Goal: Information Seeking & Learning: Learn about a topic

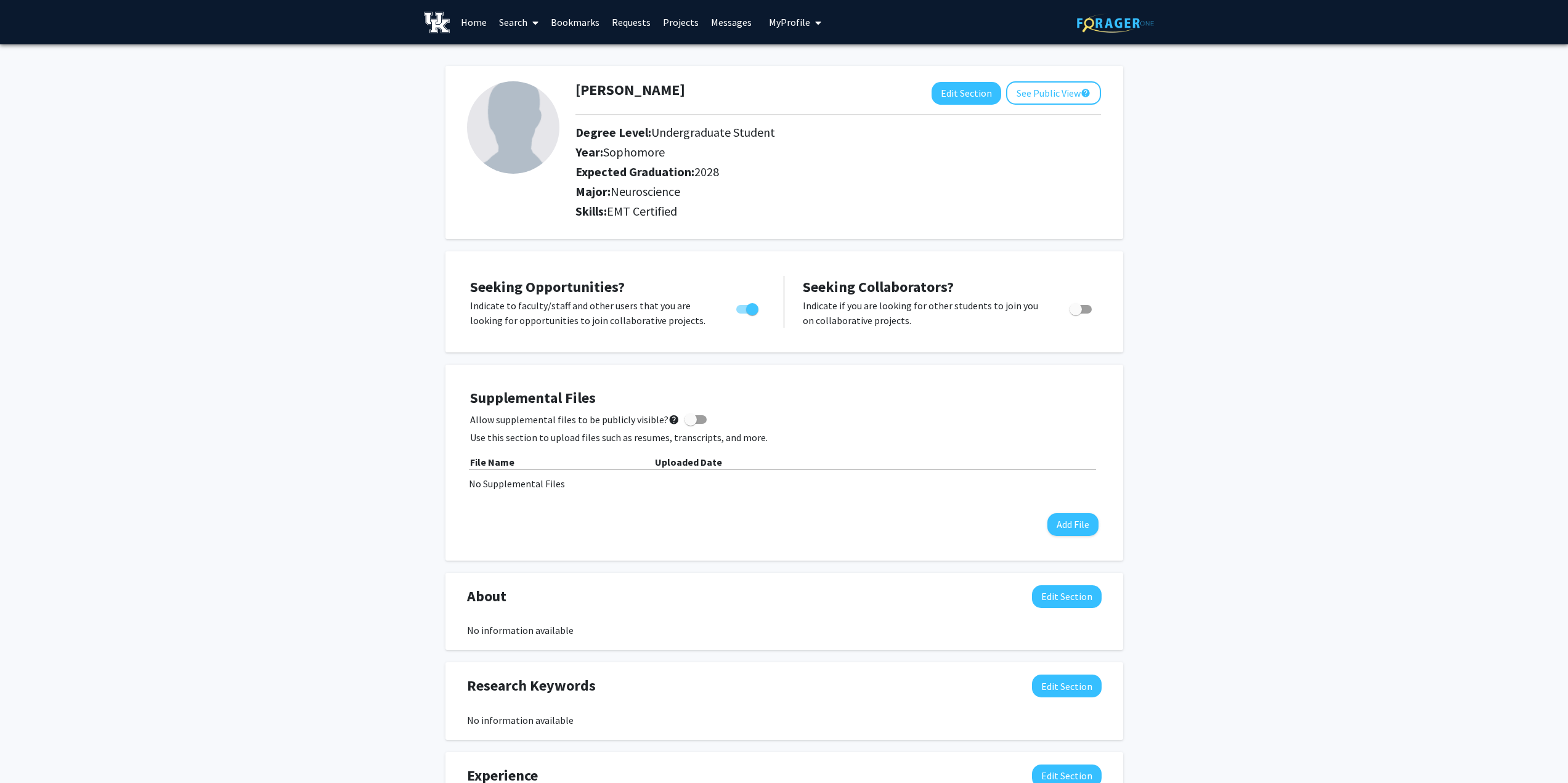
click at [481, 25] on link "Home" at bounding box center [474, 22] width 38 height 43
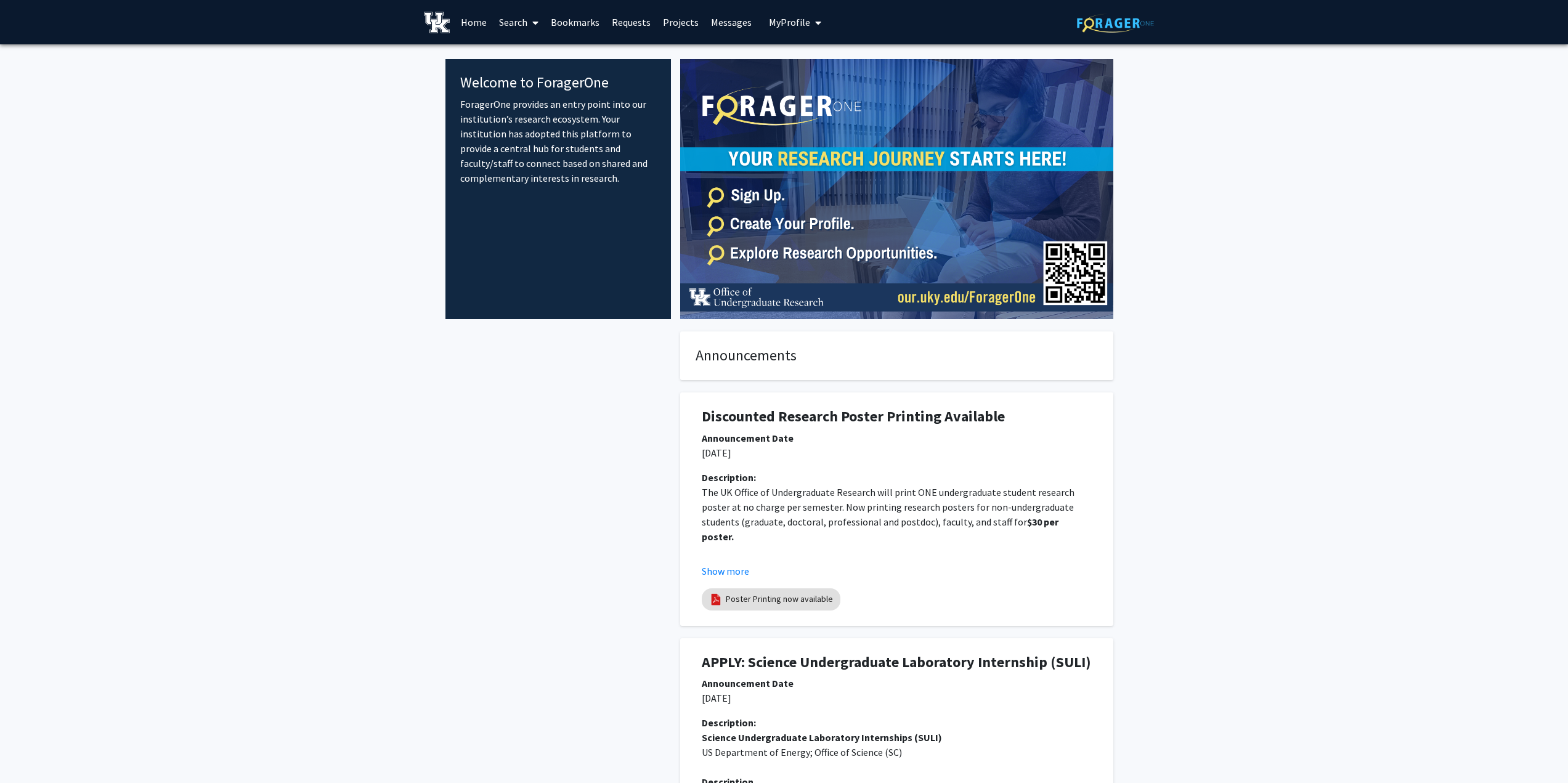
click at [787, 20] on span "My Profile" at bounding box center [789, 21] width 41 height 13
click at [817, 58] on span "[PERSON_NAME]" at bounding box center [845, 58] width 74 height 14
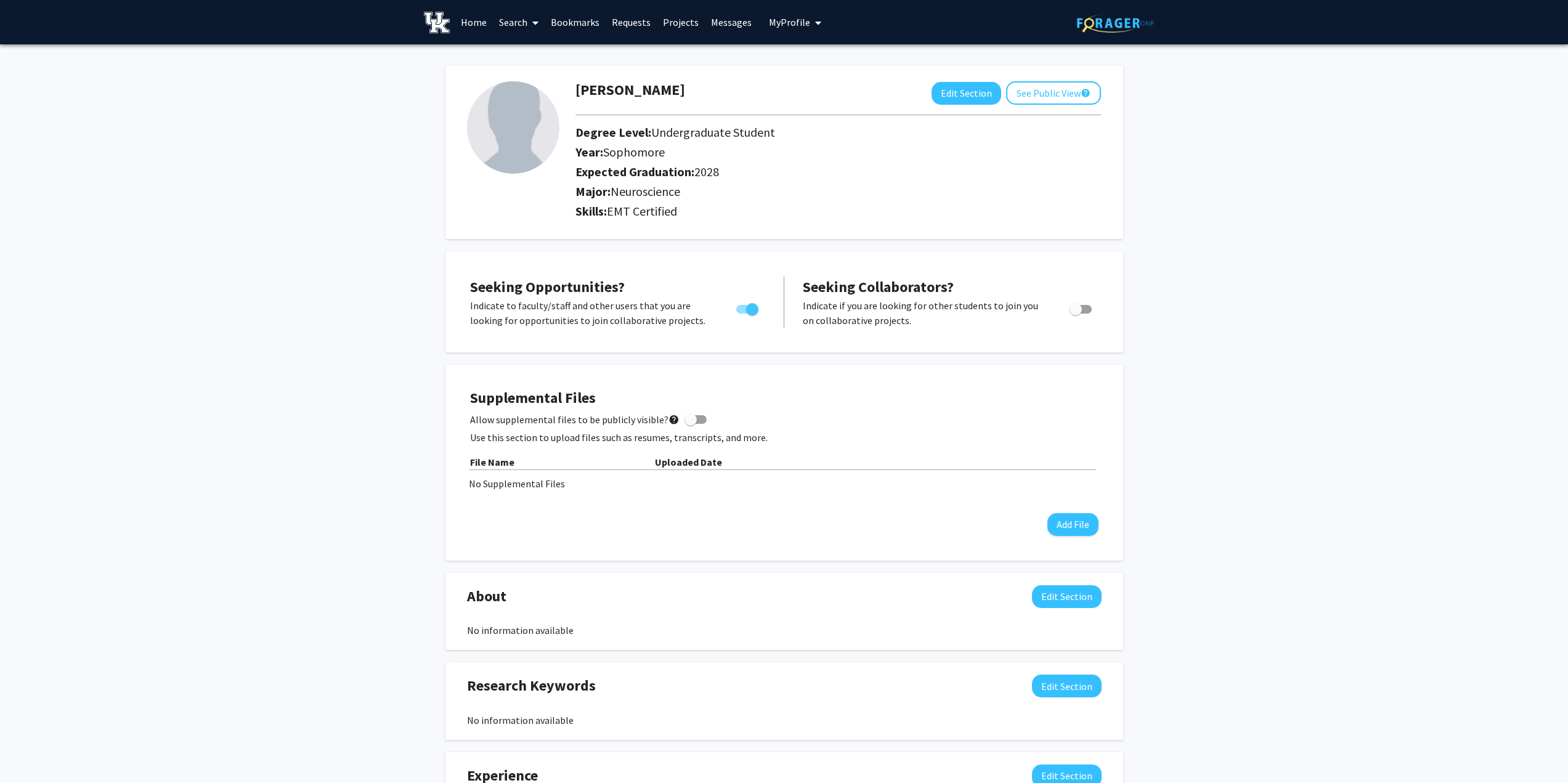
click at [514, 20] on link "Search" at bounding box center [518, 22] width 52 height 43
click at [525, 82] on span "Students" at bounding box center [530, 81] width 75 height 24
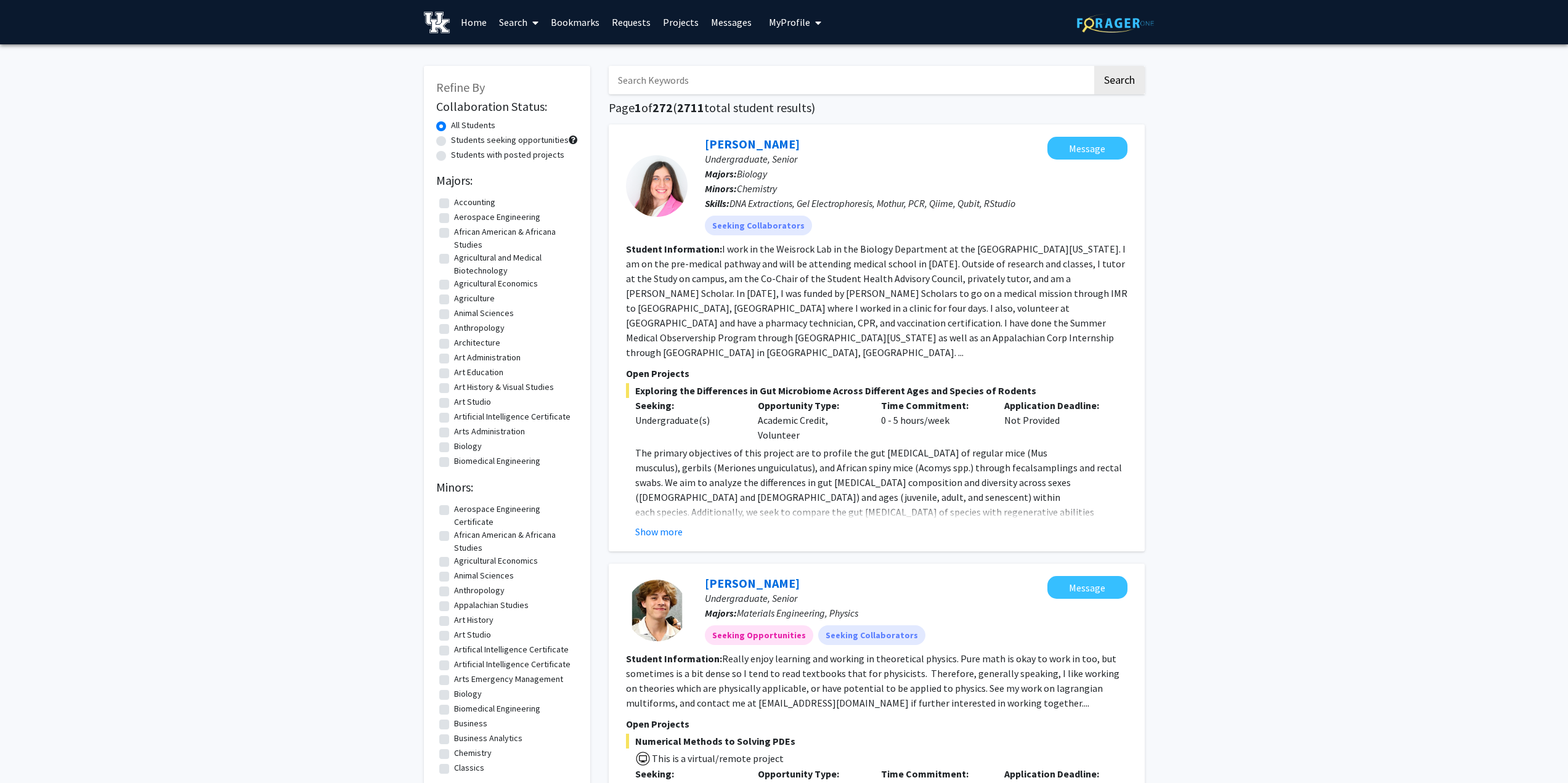
click at [494, 21] on link "Search" at bounding box center [518, 22] width 52 height 43
click at [529, 57] on span "Faculty/Staff" at bounding box center [538, 57] width 91 height 24
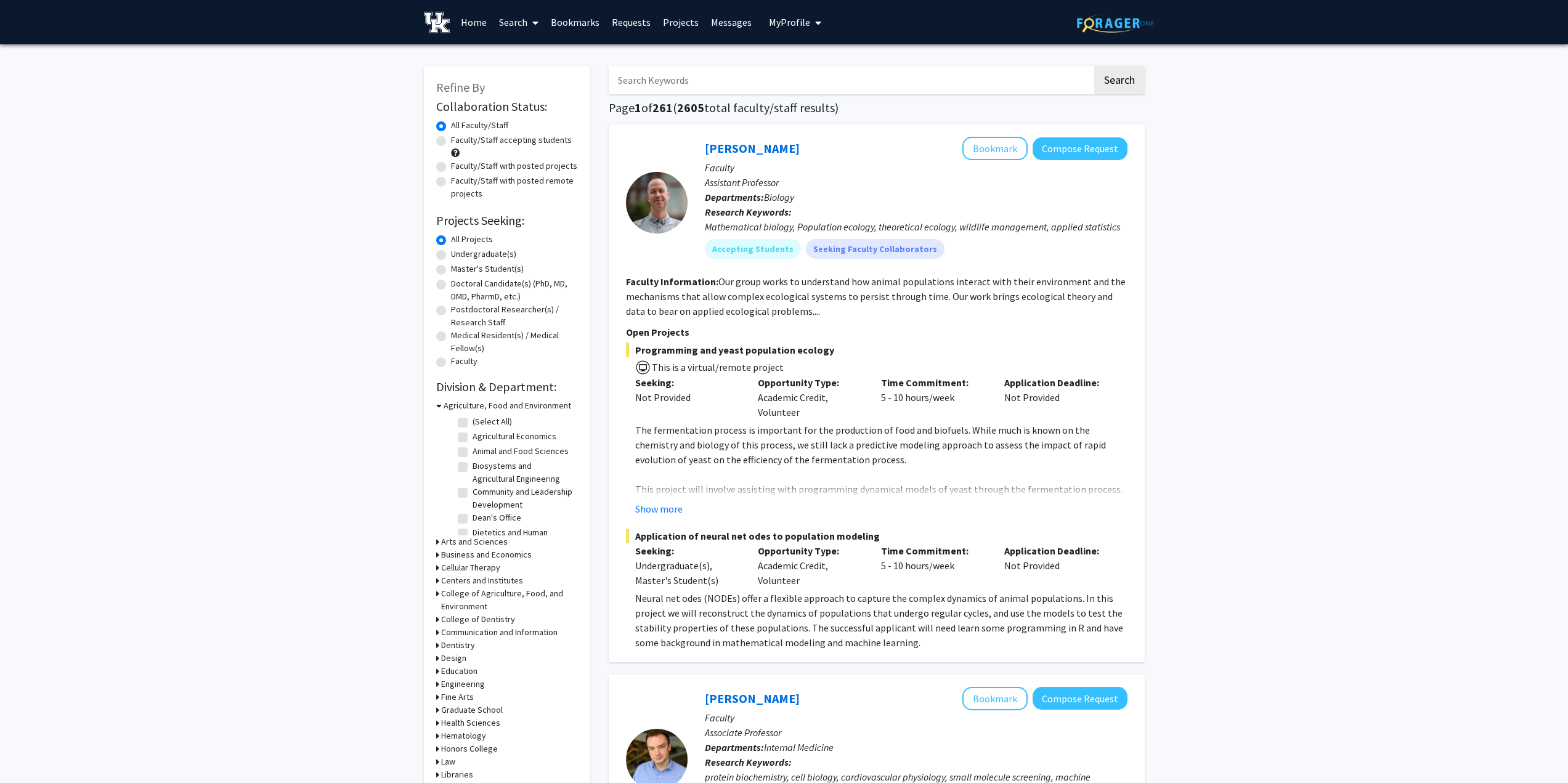
click at [451, 255] on label "Undergraduate(s)" at bounding box center [483, 254] width 65 height 13
click at [451, 255] on input "Undergraduate(s)" at bounding box center [455, 252] width 8 height 8
radio input "true"
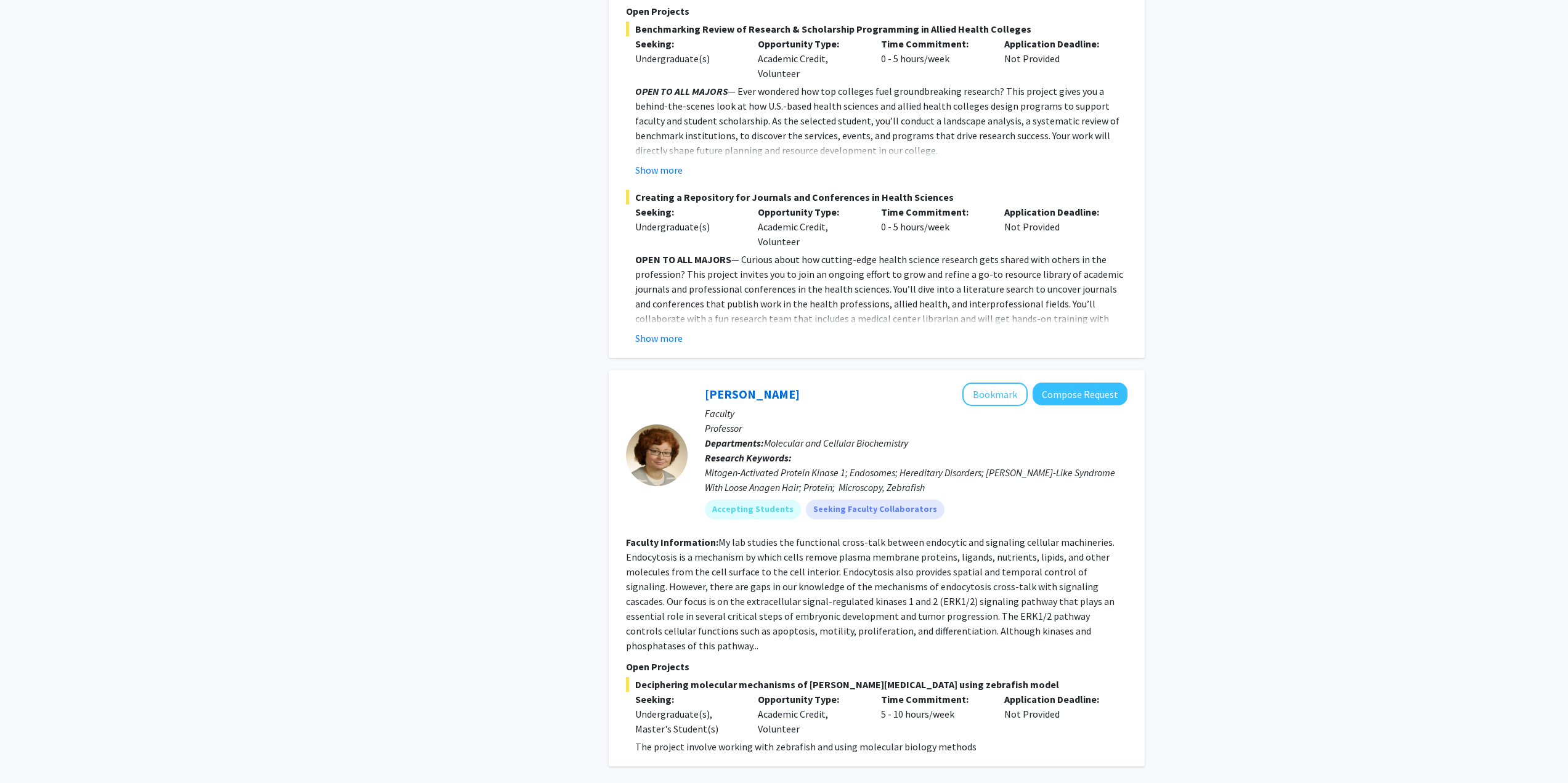
scroll to position [5622, 0]
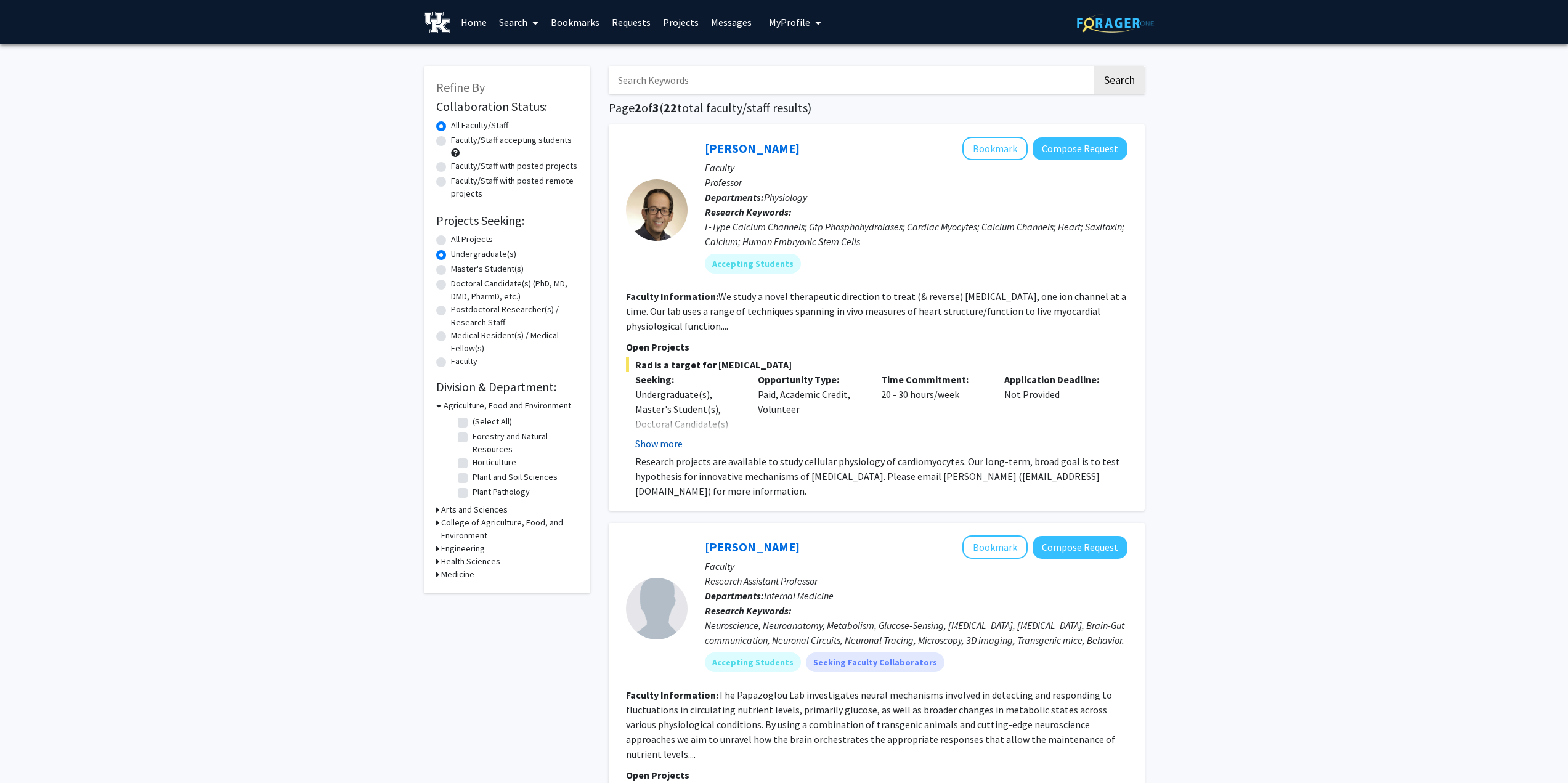
click at [669, 444] on button "Show more" at bounding box center [659, 444] width 48 height 15
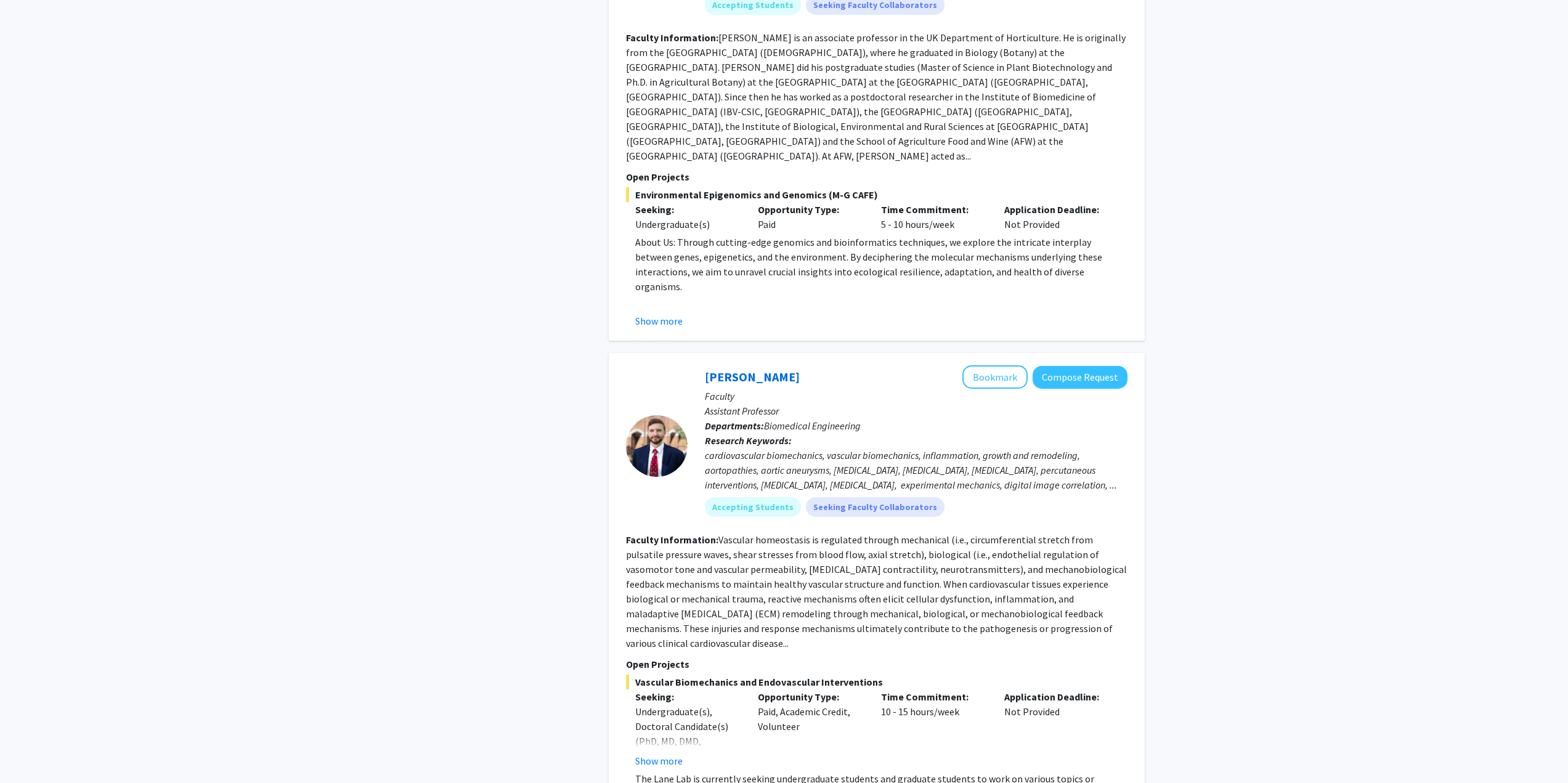
scroll to position [1541, 0]
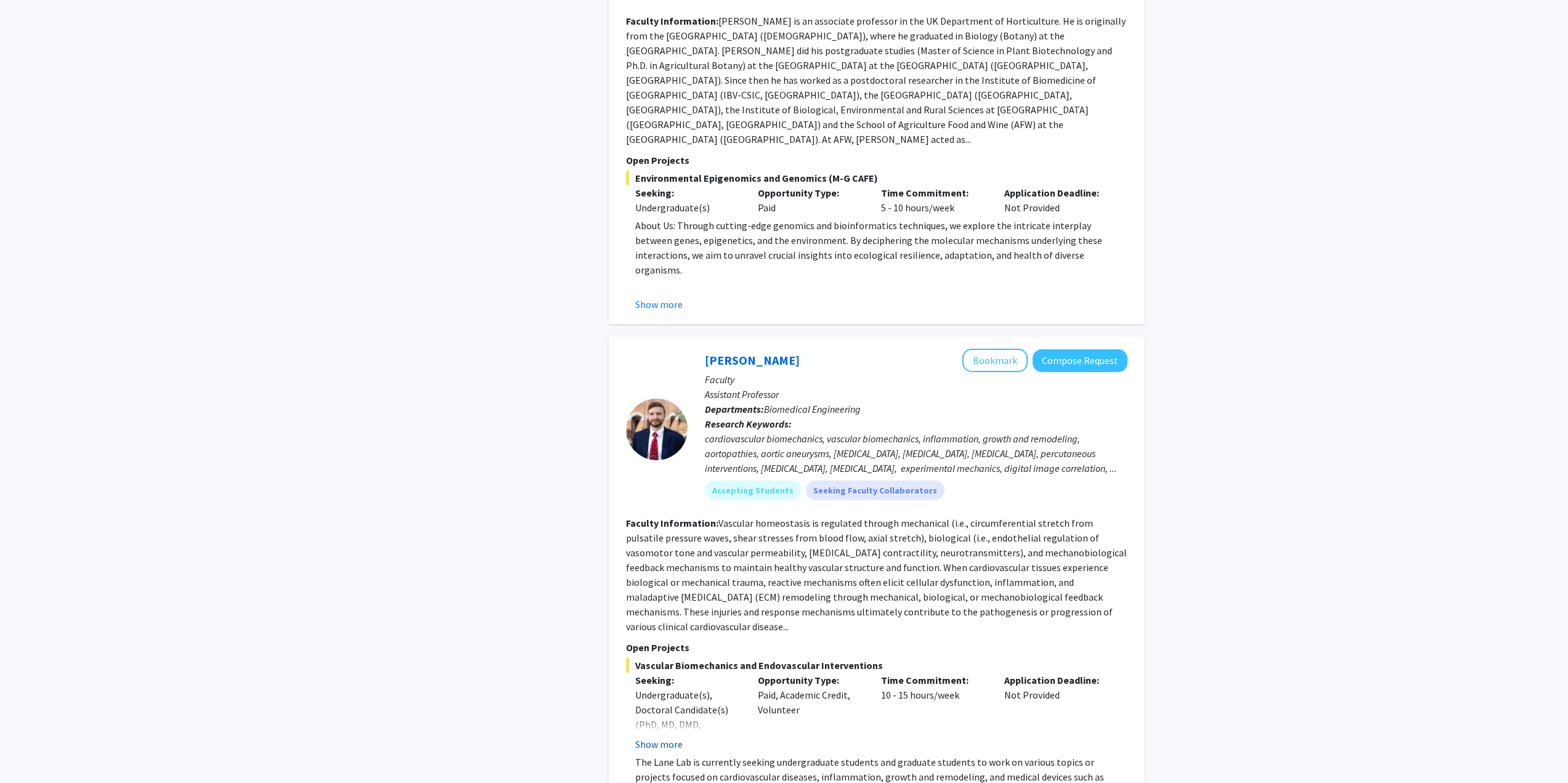
click at [673, 737] on button "Show more" at bounding box center [659, 744] width 48 height 15
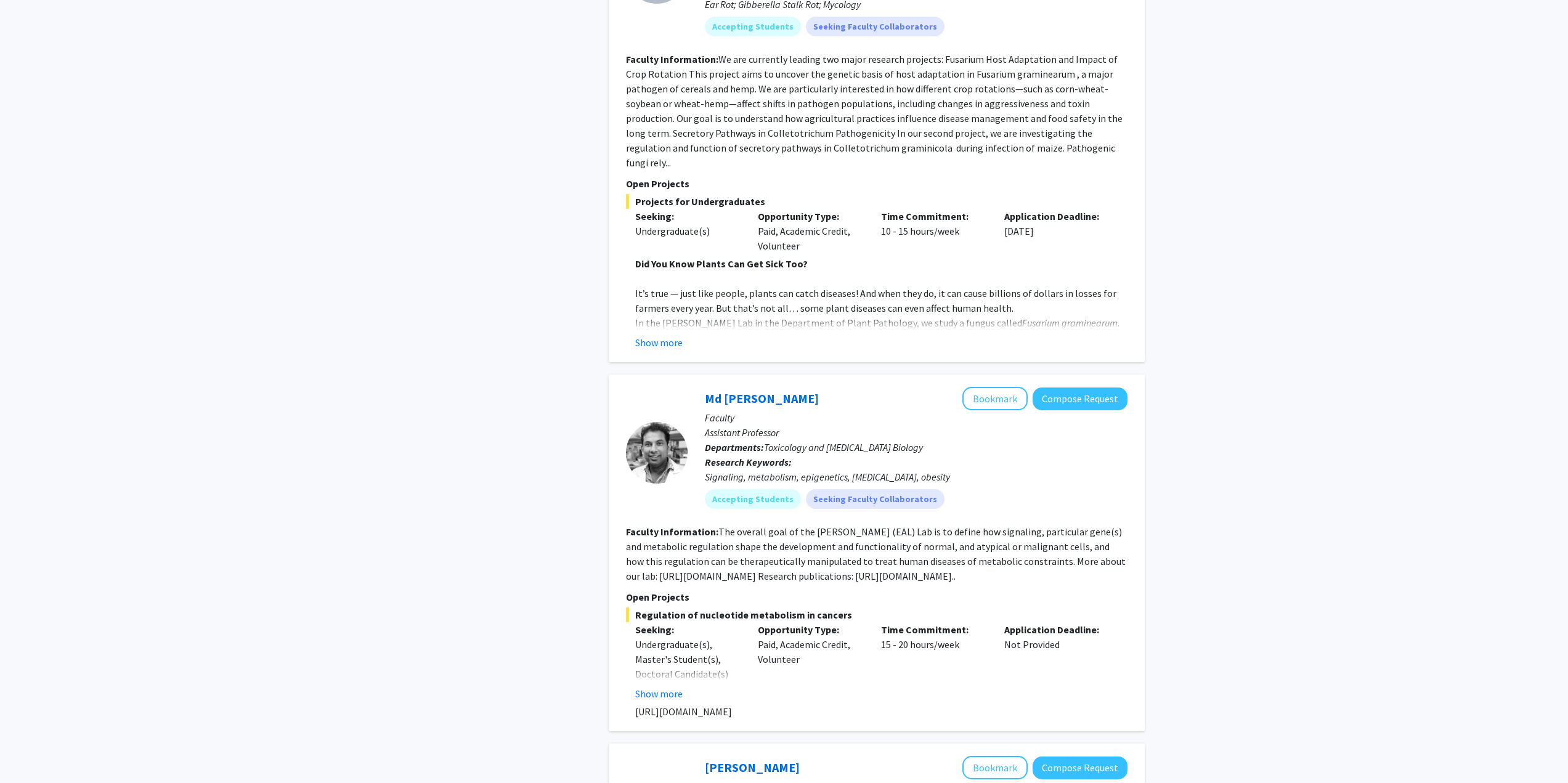
scroll to position [2650, 0]
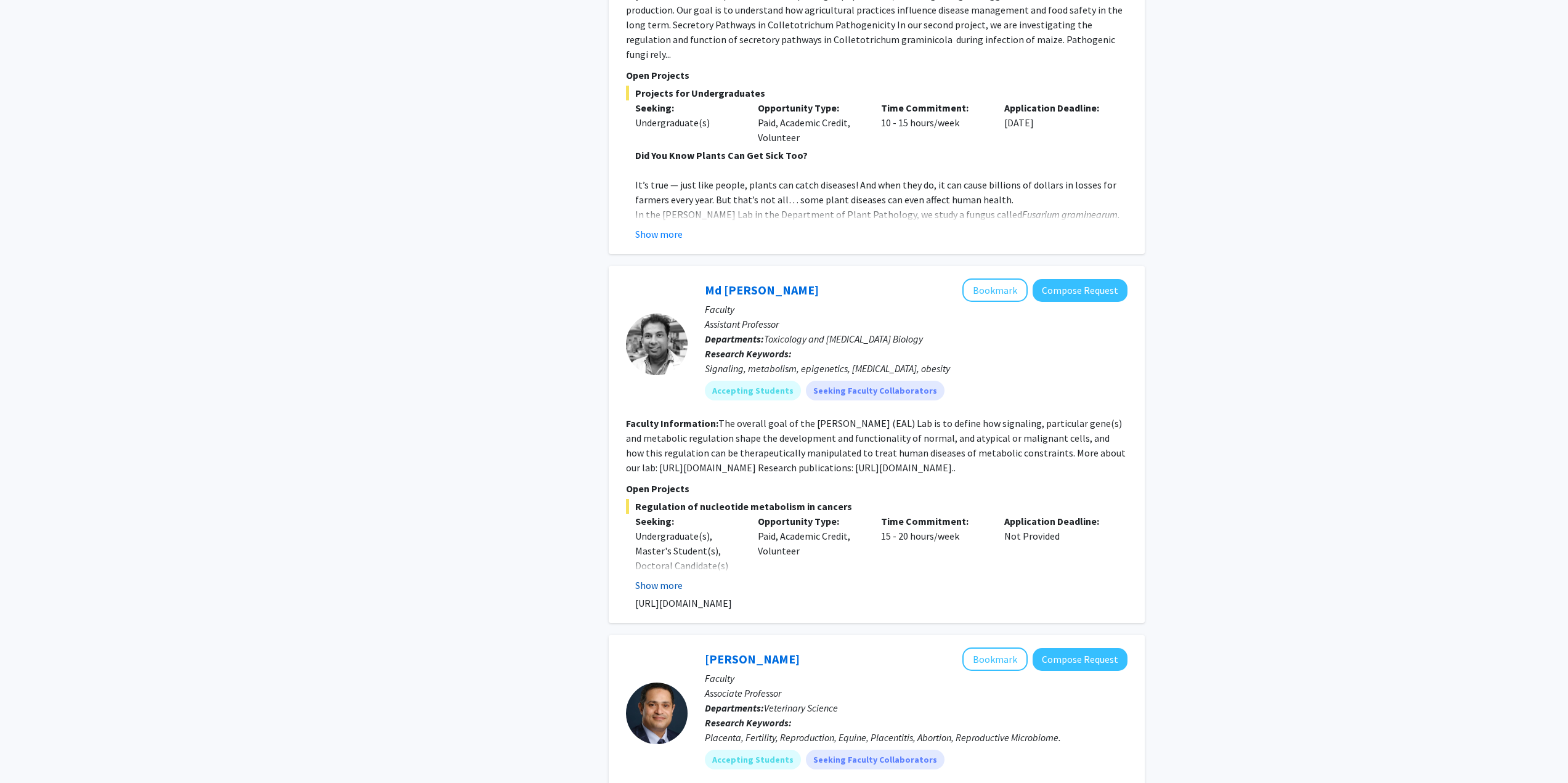
click at [662, 578] on button "Show more" at bounding box center [659, 585] width 48 height 15
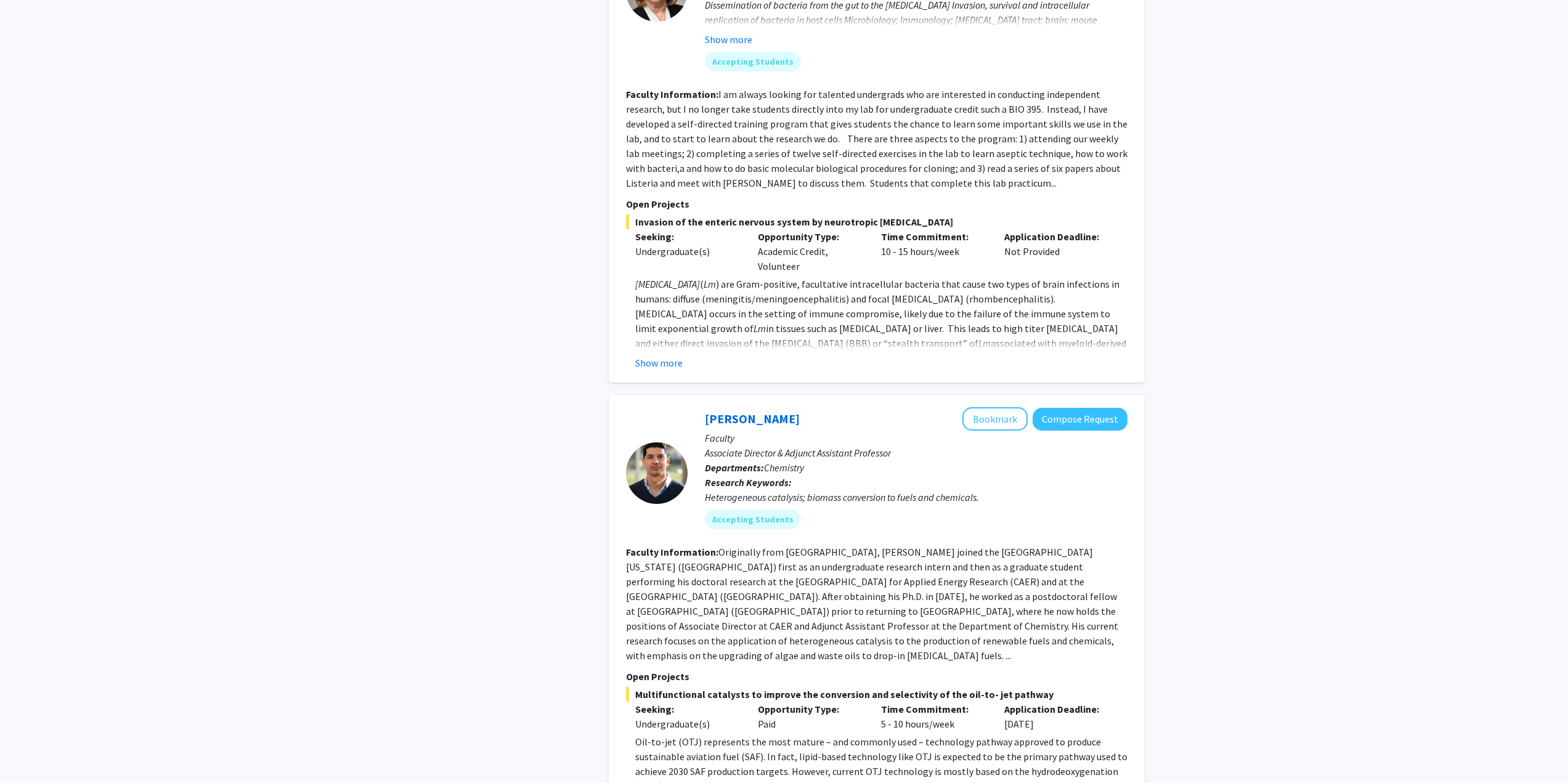
scroll to position [3991, 0]
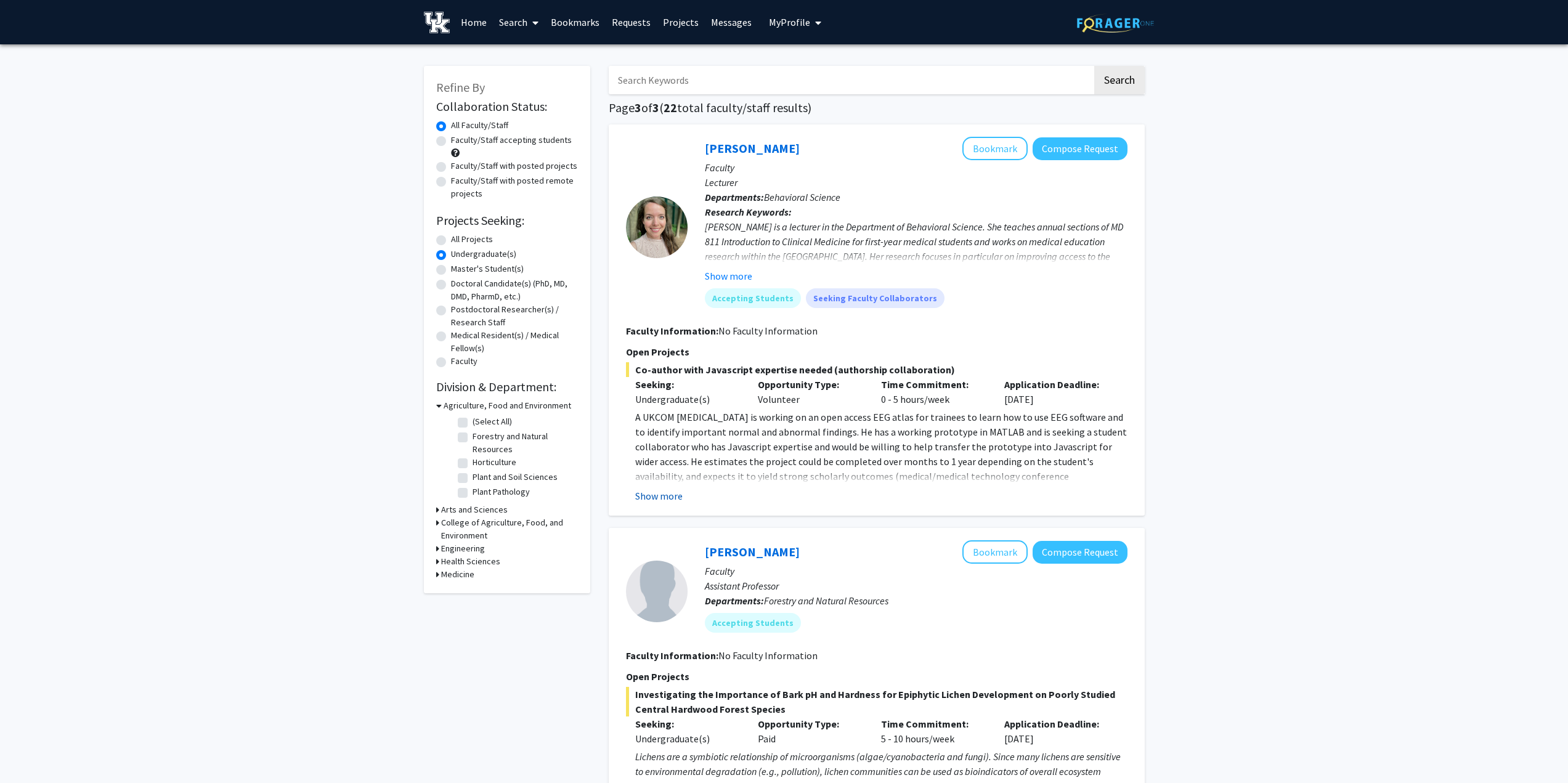
click at [653, 495] on button "Show more" at bounding box center [659, 495] width 48 height 15
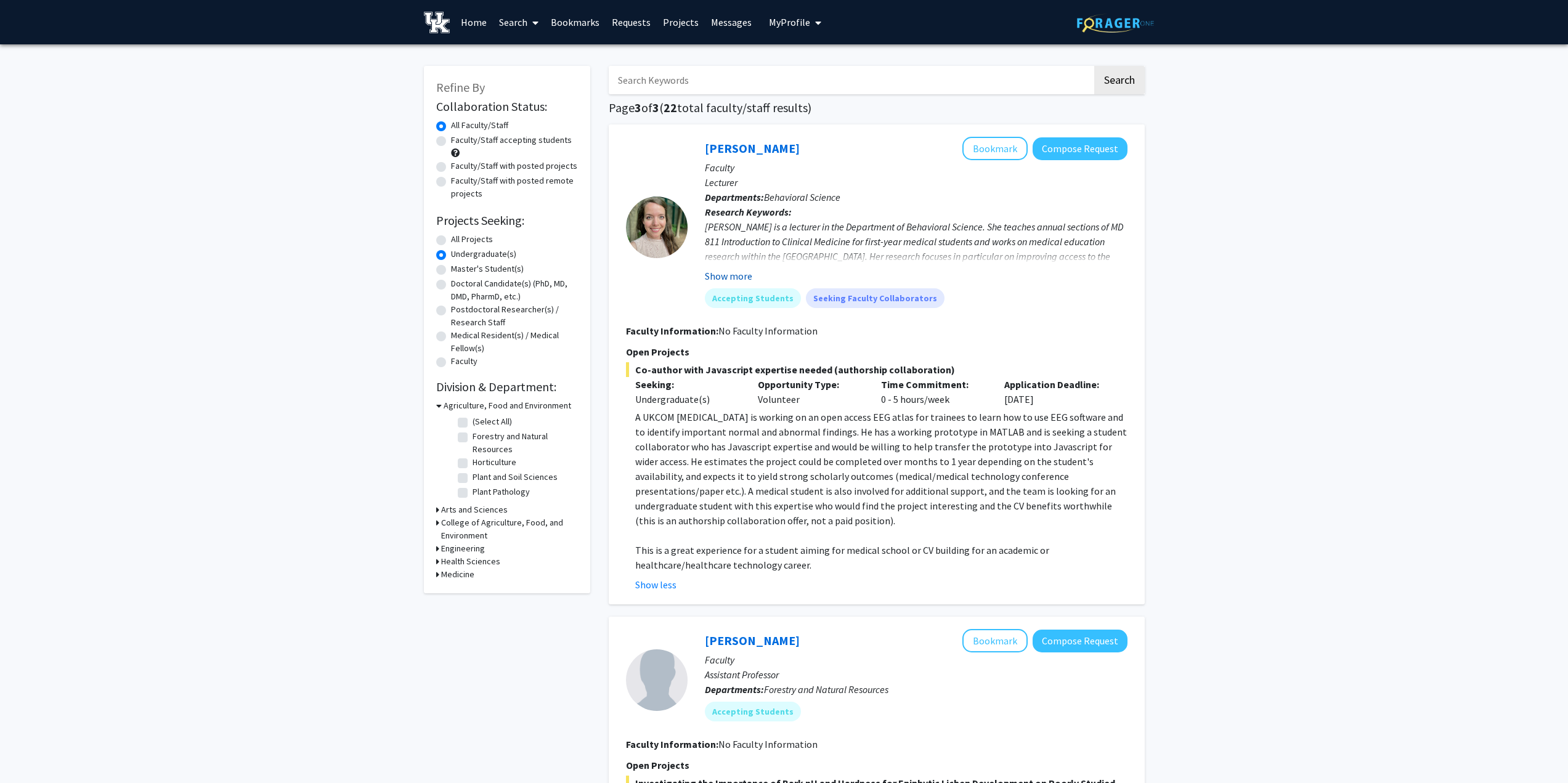
click at [731, 272] on button "Show more" at bounding box center [728, 276] width 48 height 15
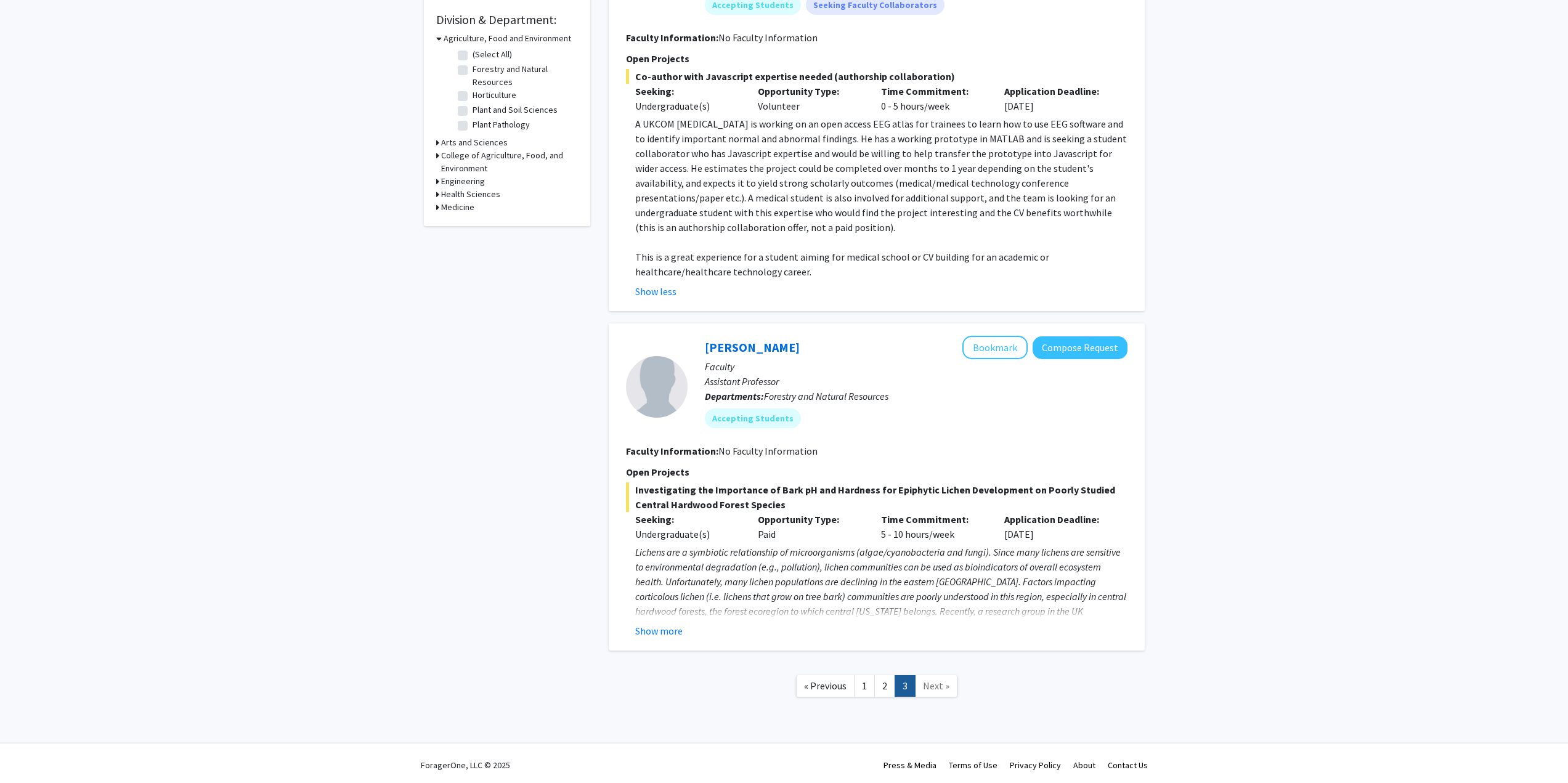
scroll to position [372, 0]
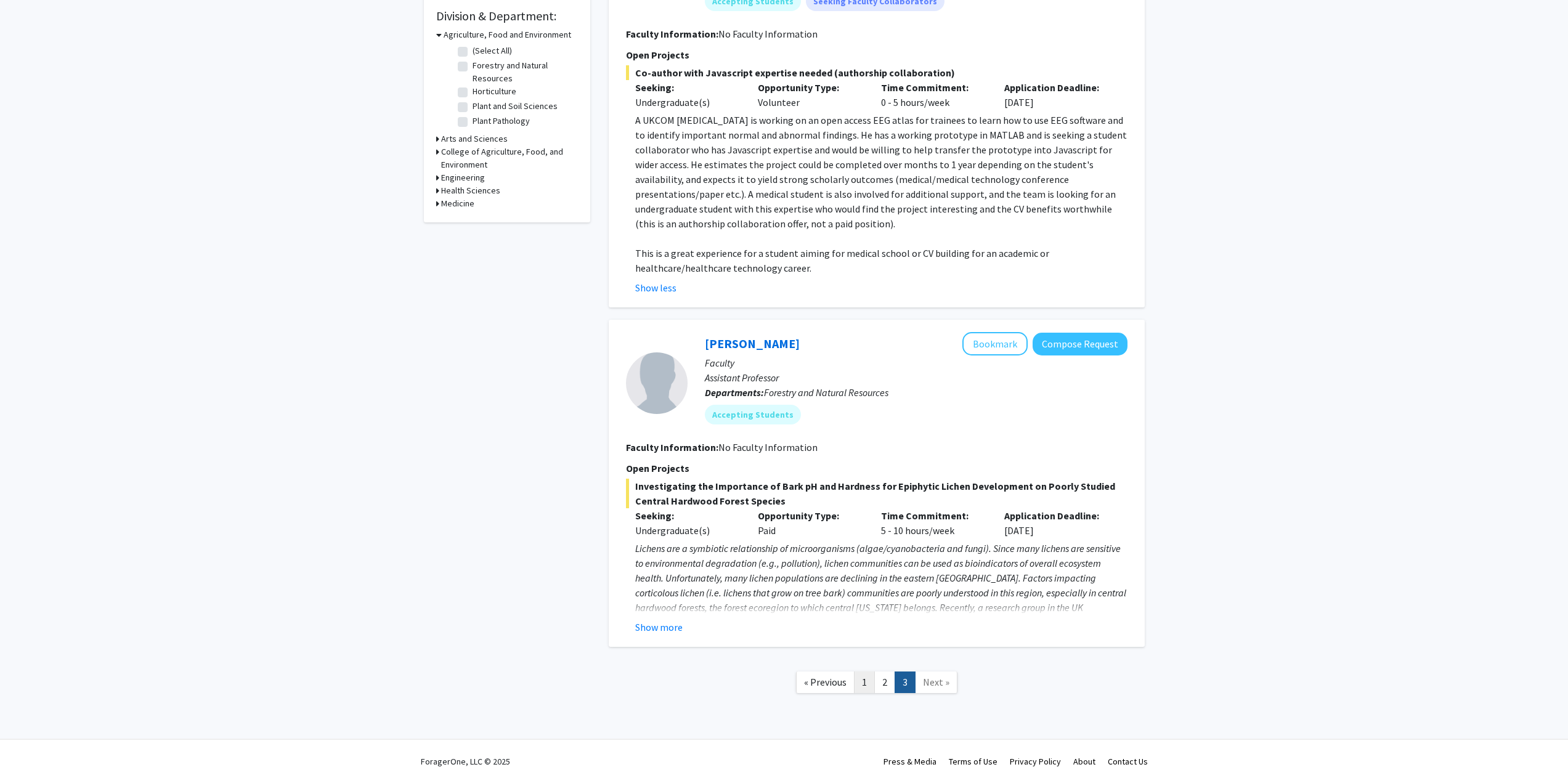
click at [862, 691] on link "1" at bounding box center [863, 683] width 20 height 21
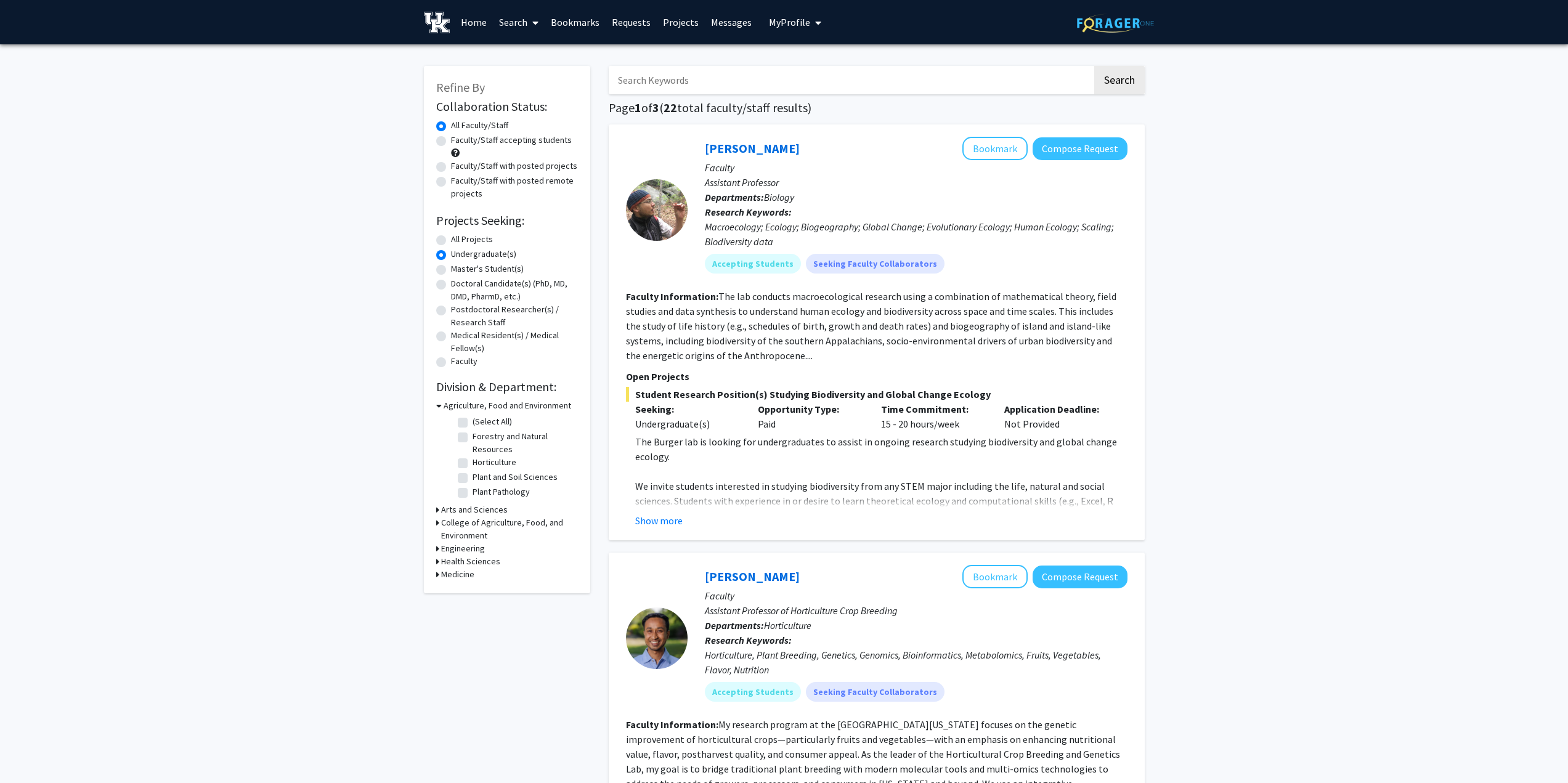
click at [451, 241] on label "All Projects" at bounding box center [472, 239] width 42 height 13
click at [451, 241] on input "All Projects" at bounding box center [455, 237] width 8 height 8
radio input "true"
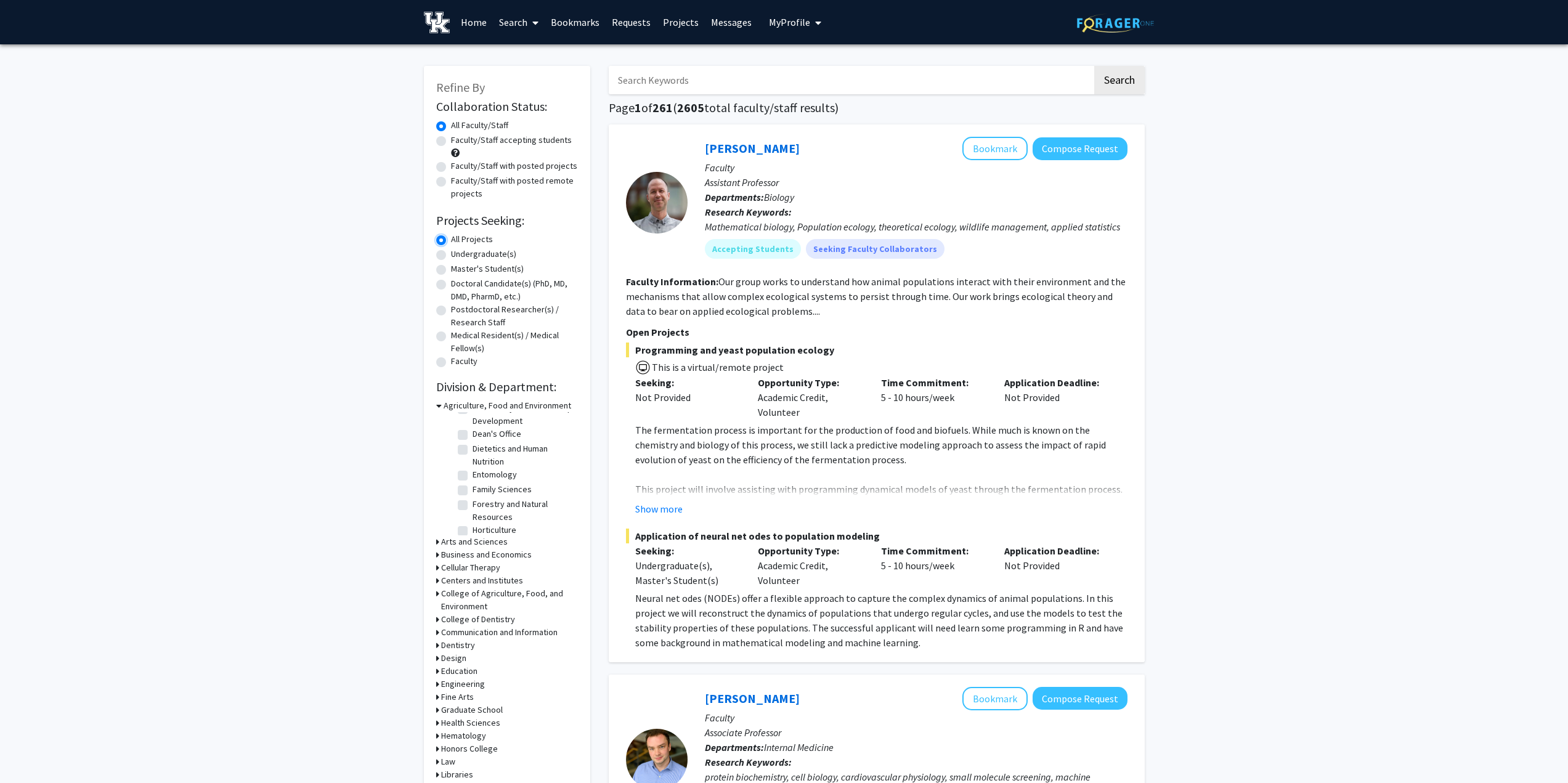
scroll to position [92, 0]
click at [473, 453] on label "Dietetics and Human Nutrition" at bounding box center [523, 448] width 102 height 26
click at [473, 443] on input "Dietetics and Human Nutrition" at bounding box center [477, 439] width 8 height 8
checkbox input "true"
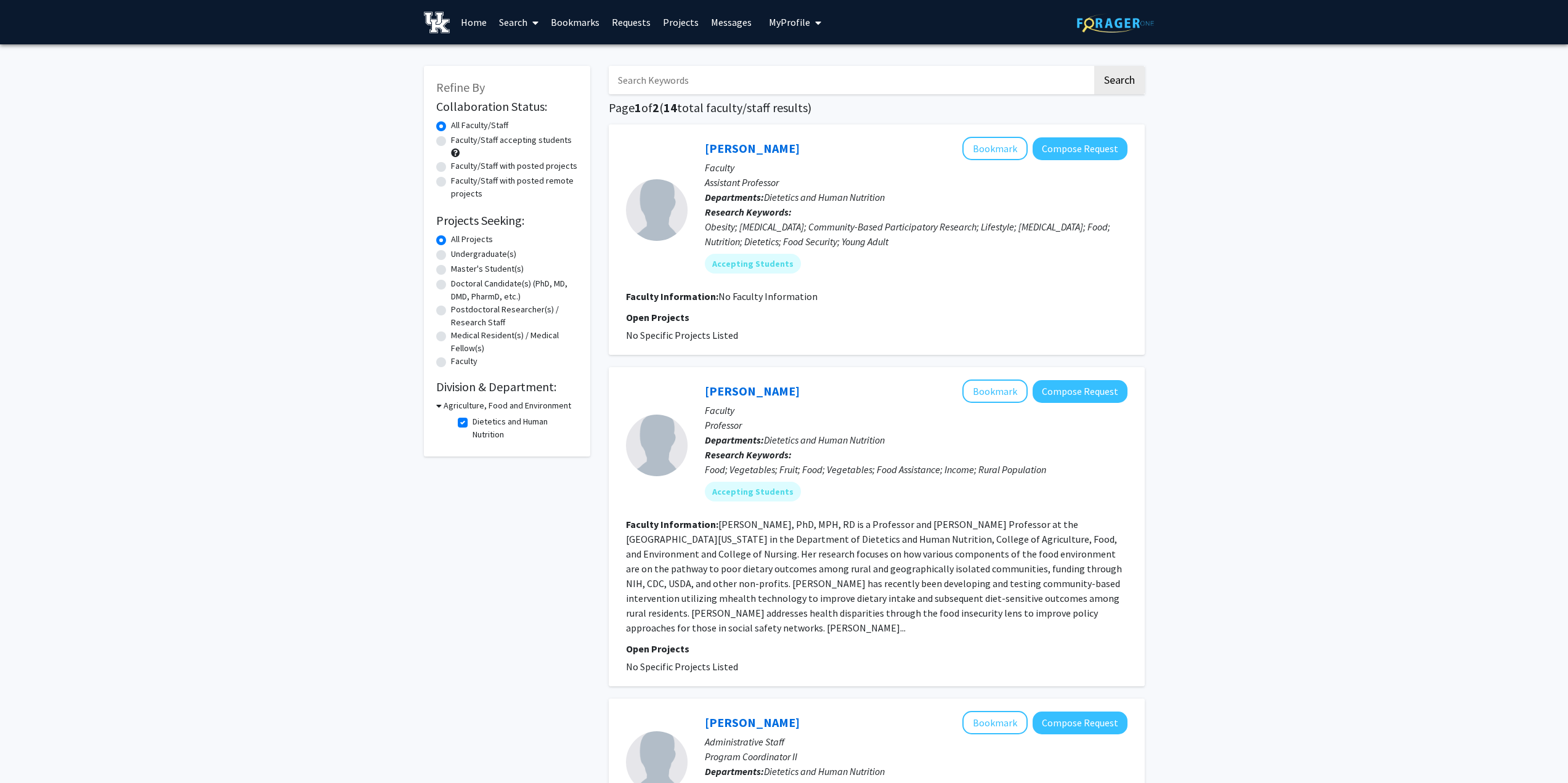
click at [473, 426] on label "Dietetics and Human Nutrition" at bounding box center [523, 428] width 102 height 26
click at [473, 423] on input "Dietetics and Human Nutrition" at bounding box center [477, 419] width 8 height 8
checkbox input "false"
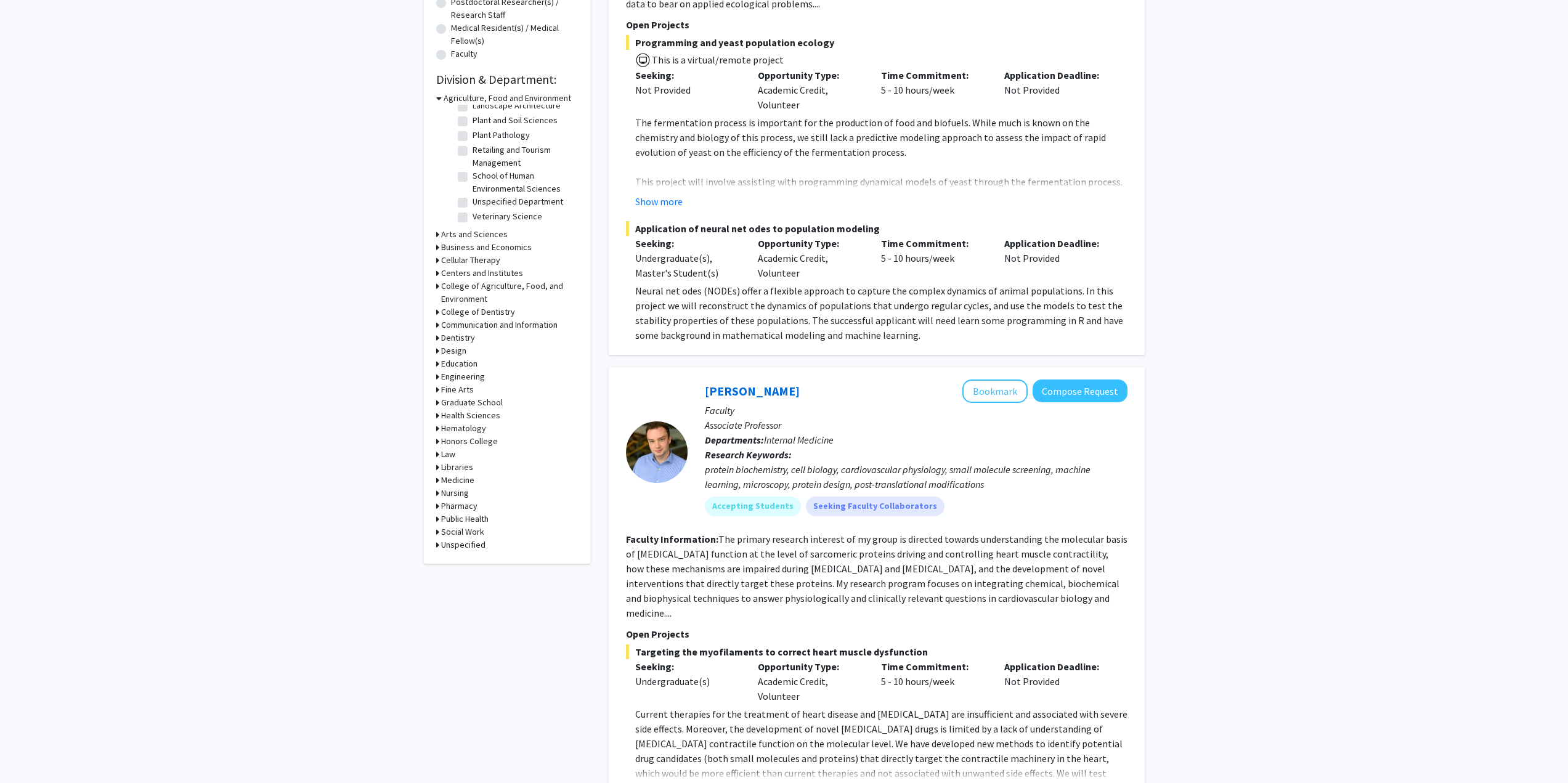
scroll to position [308, 0]
click at [441, 231] on h3 "Arts and Sciences" at bounding box center [475, 233] width 66 height 13
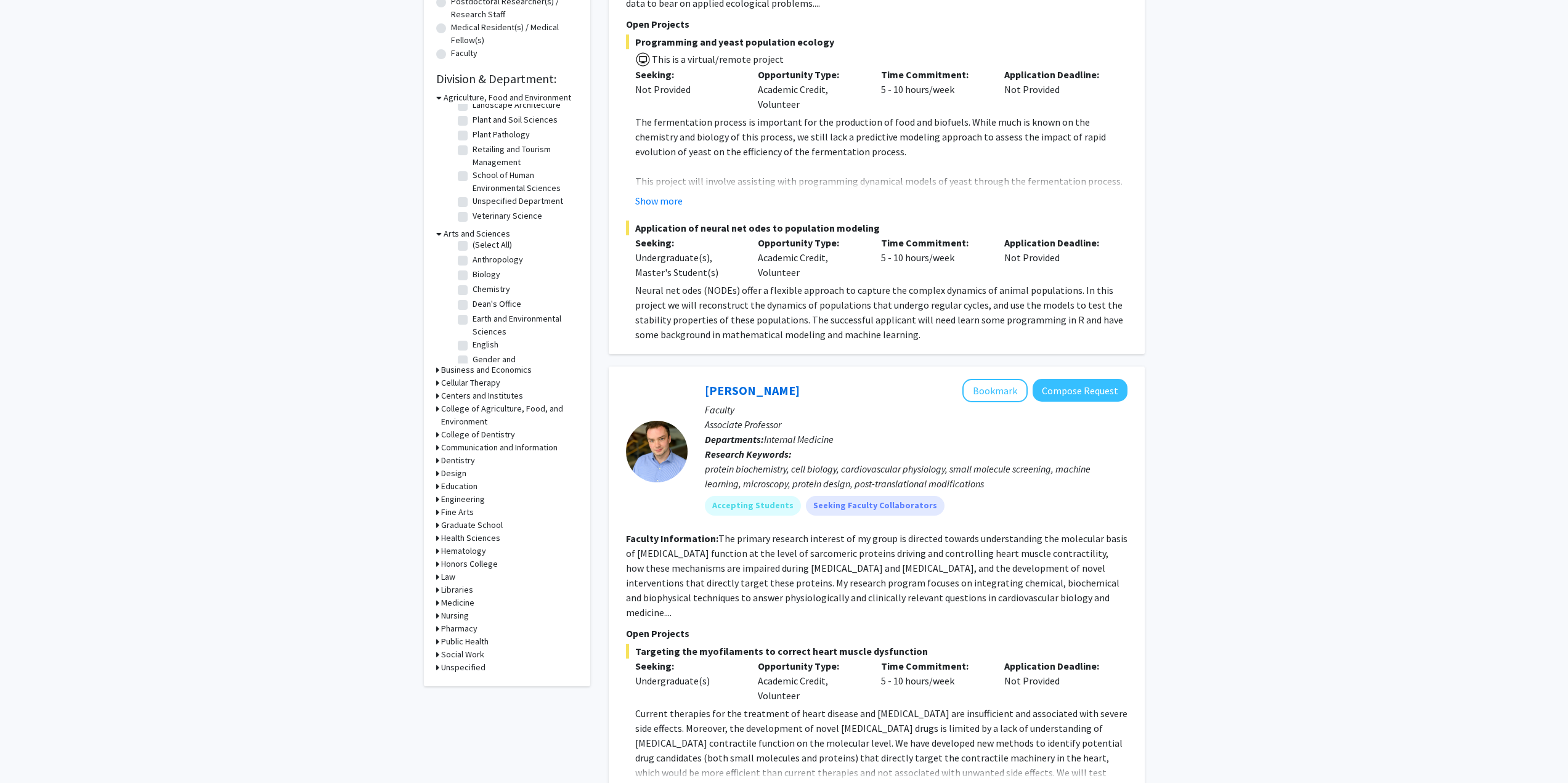
scroll to position [4, 0]
click at [491, 381] on h3 "Cellular Therapy" at bounding box center [471, 382] width 59 height 13
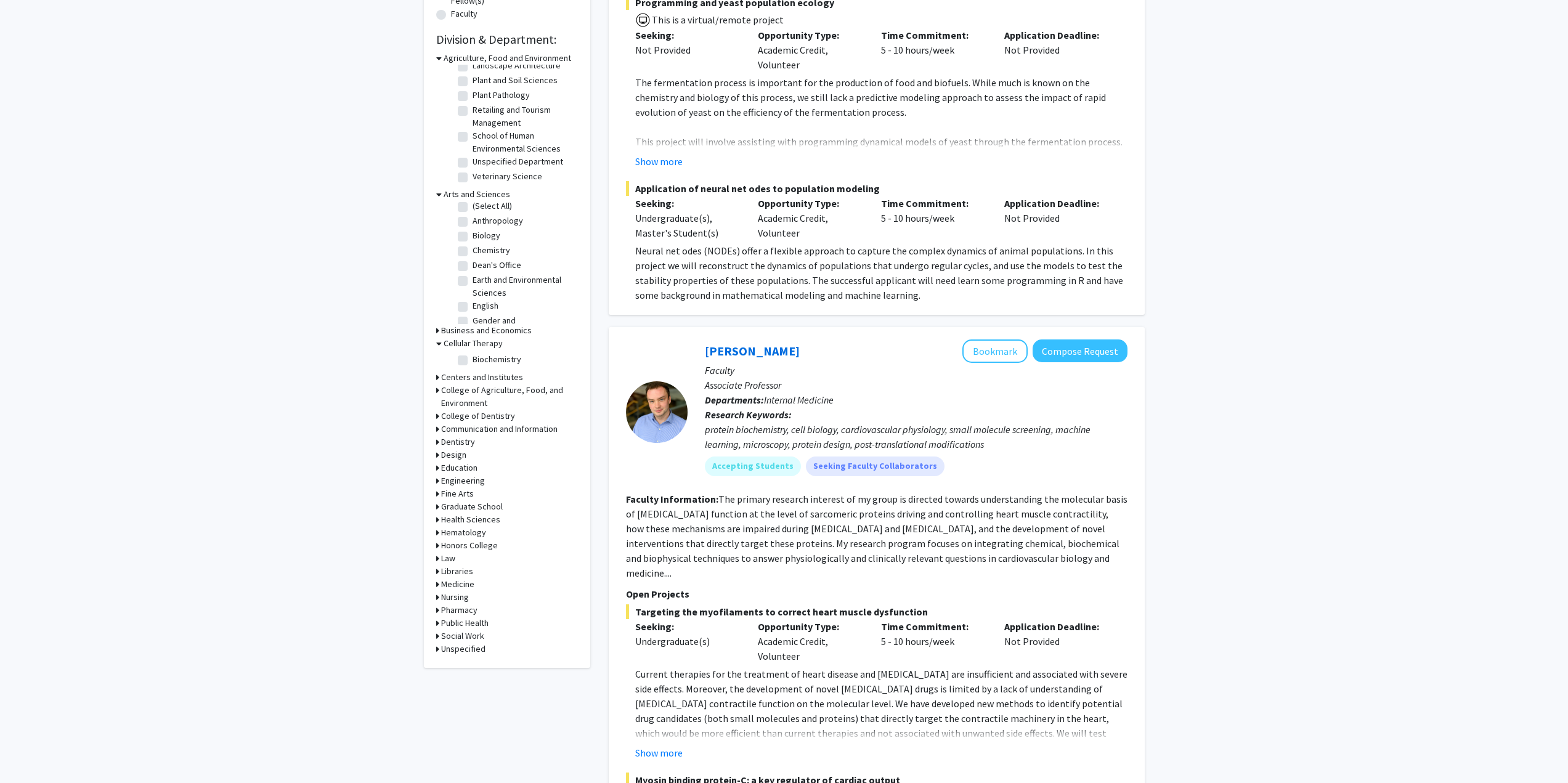
scroll to position [370, 0]
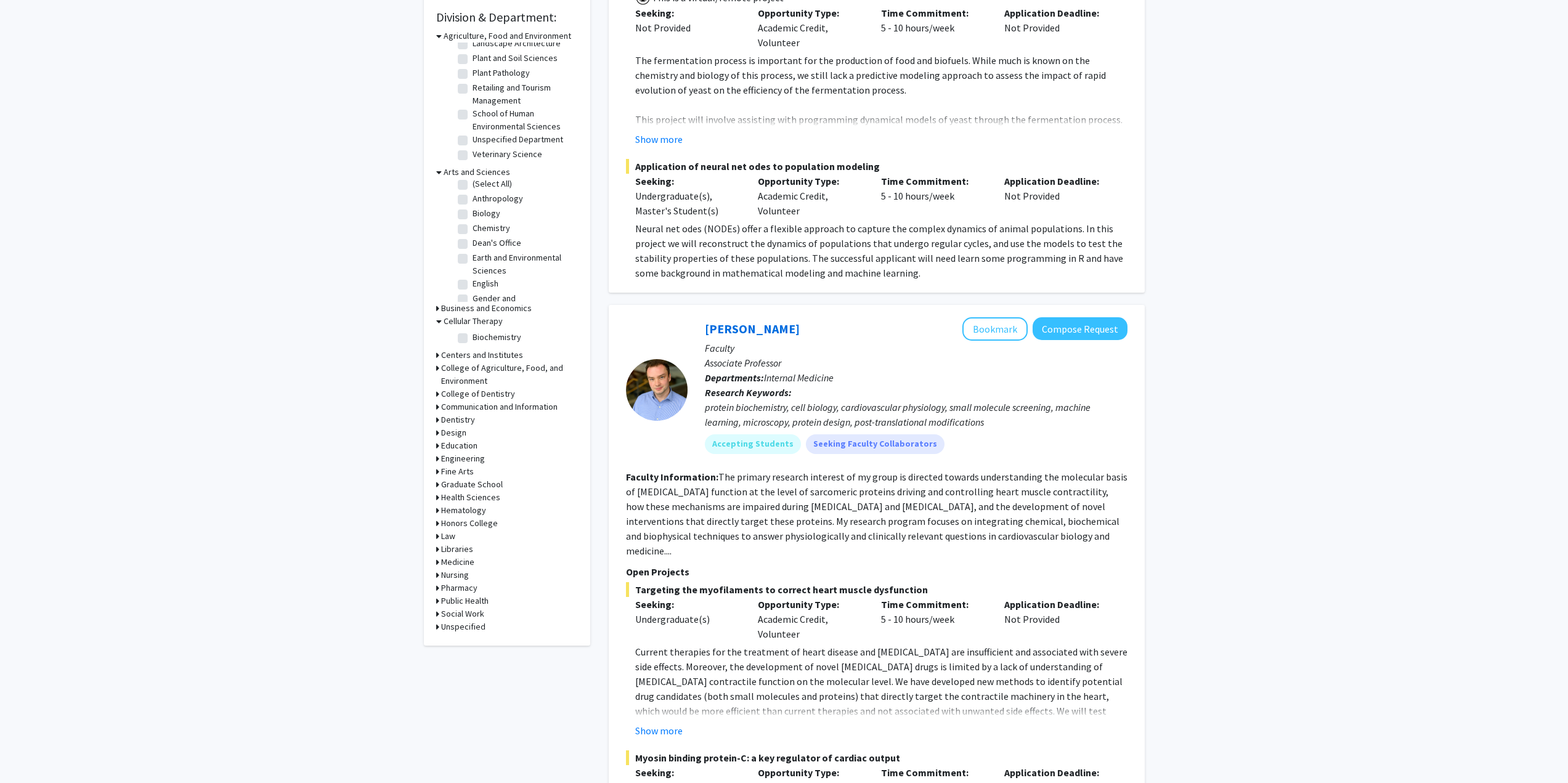
click at [467, 497] on h3 "Health Sciences" at bounding box center [471, 497] width 59 height 13
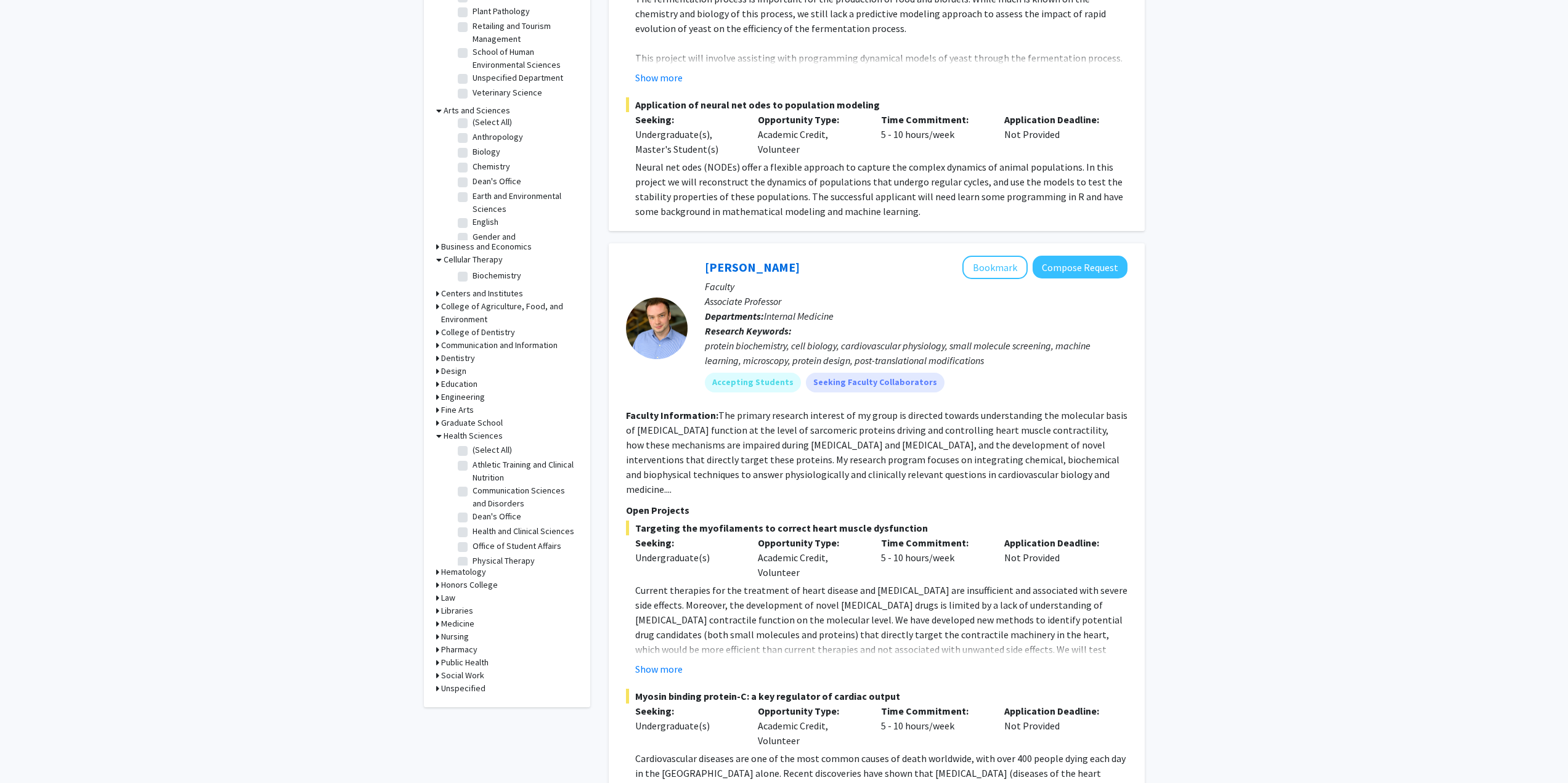
scroll to position [0, 0]
click at [451, 572] on h3 "Hematology" at bounding box center [464, 571] width 45 height 13
click at [467, 646] on h3 "Medicine" at bounding box center [458, 645] width 33 height 13
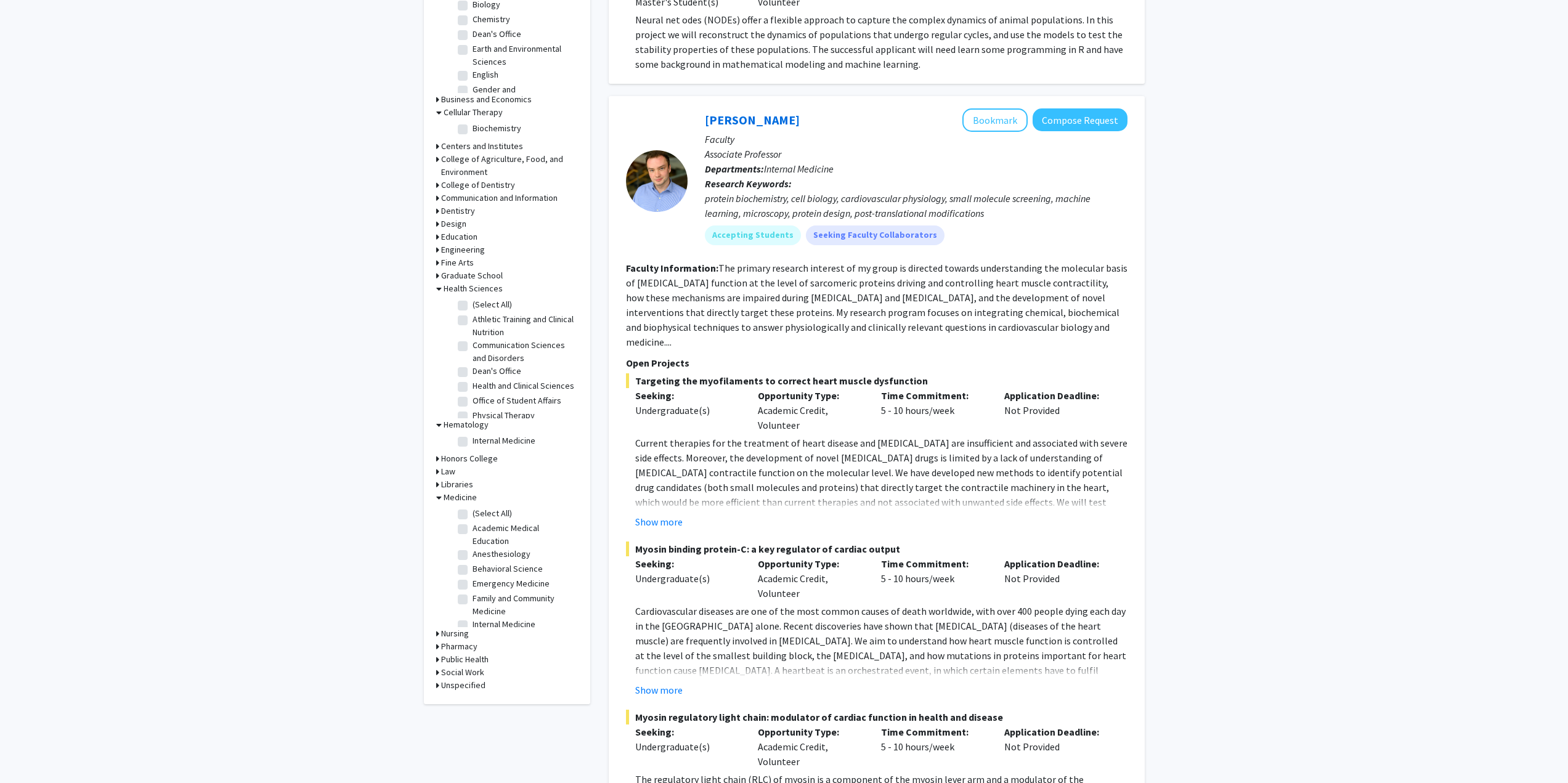
scroll to position [678, 0]
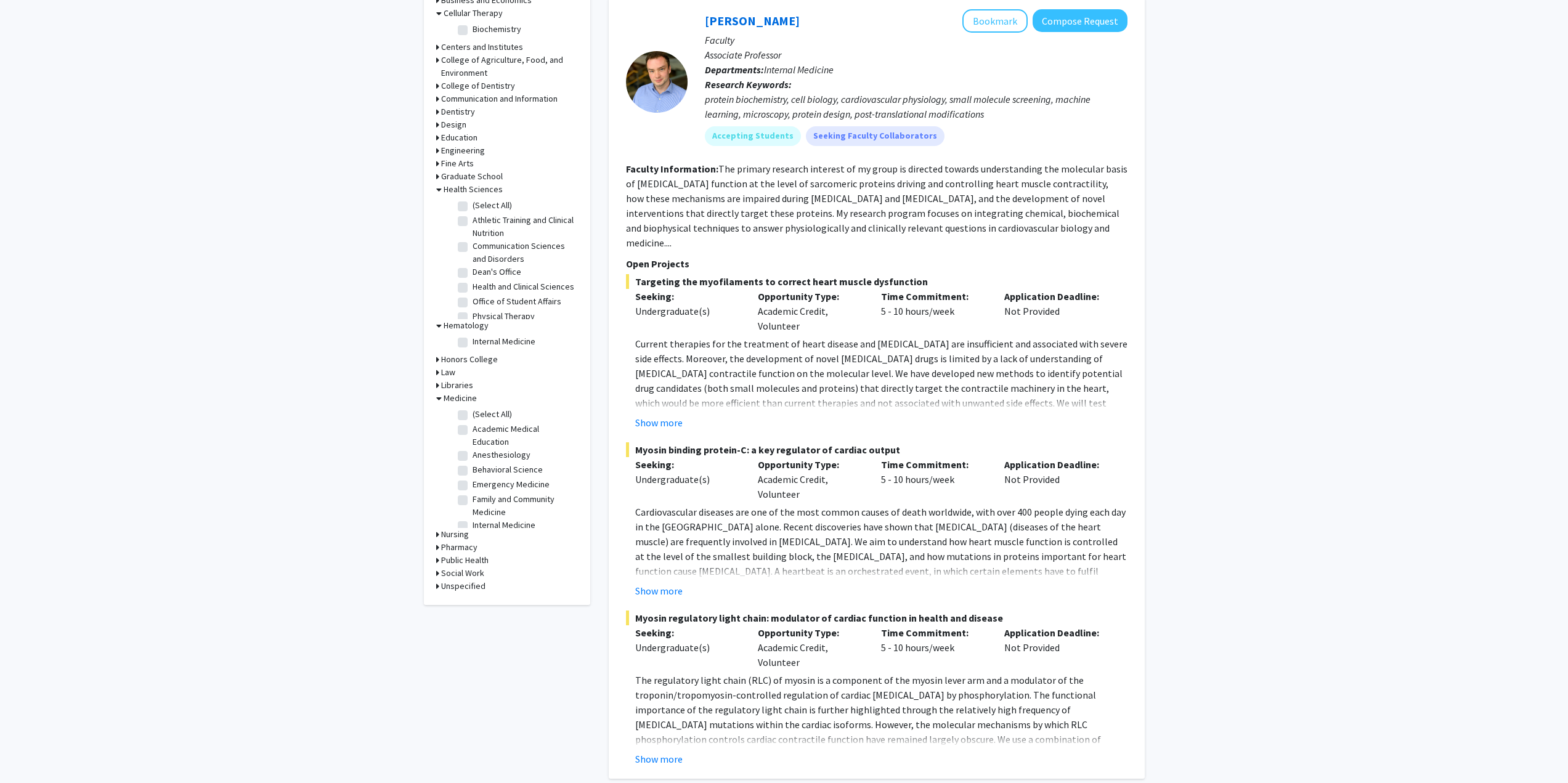
click at [473, 414] on label "(Select All)" at bounding box center [492, 413] width 39 height 13
click at [473, 414] on input "(Select All)" at bounding box center [477, 411] width 8 height 8
checkbox input "true"
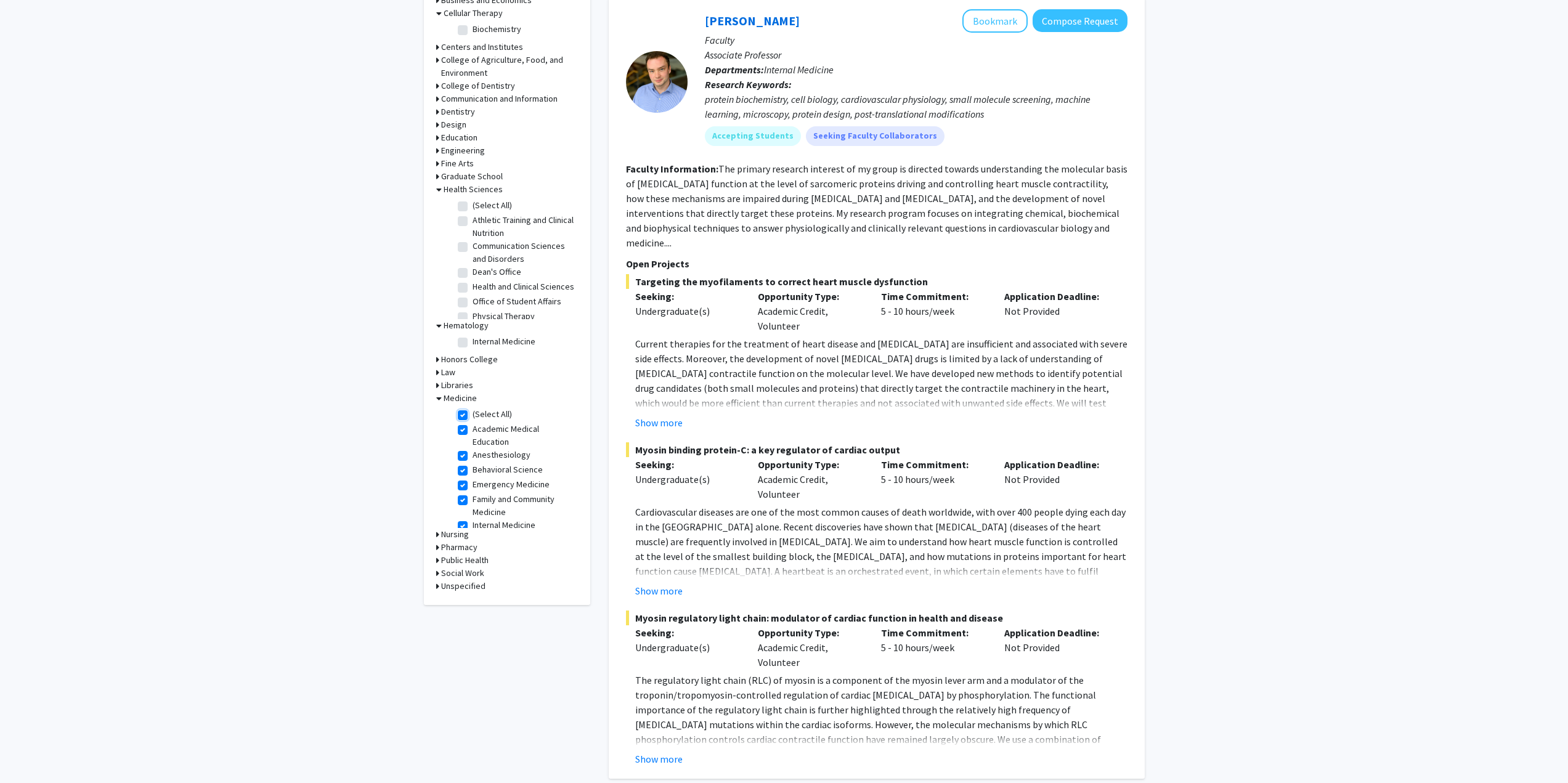
checkbox input "true"
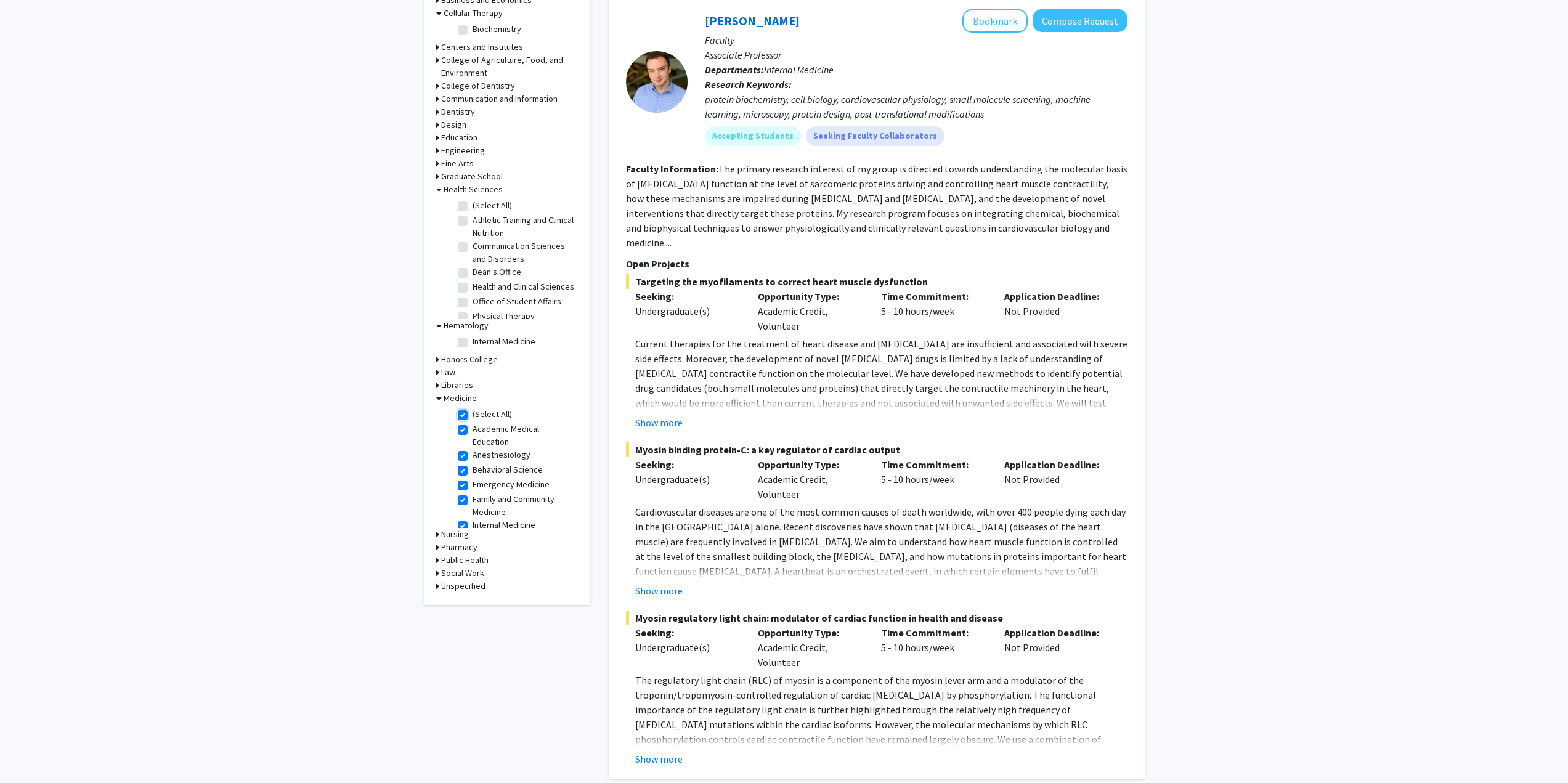
checkbox input "true"
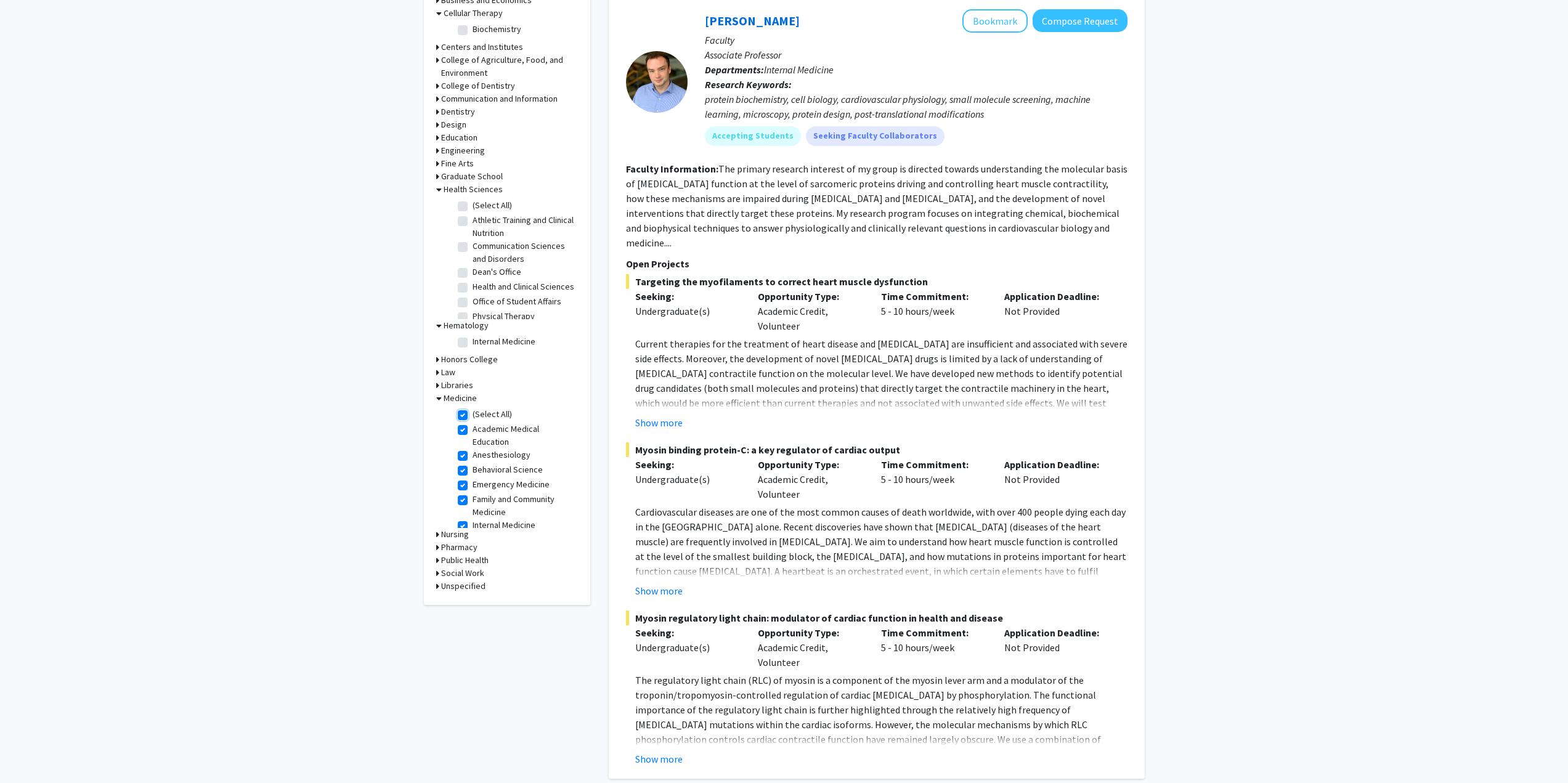
checkbox input "true"
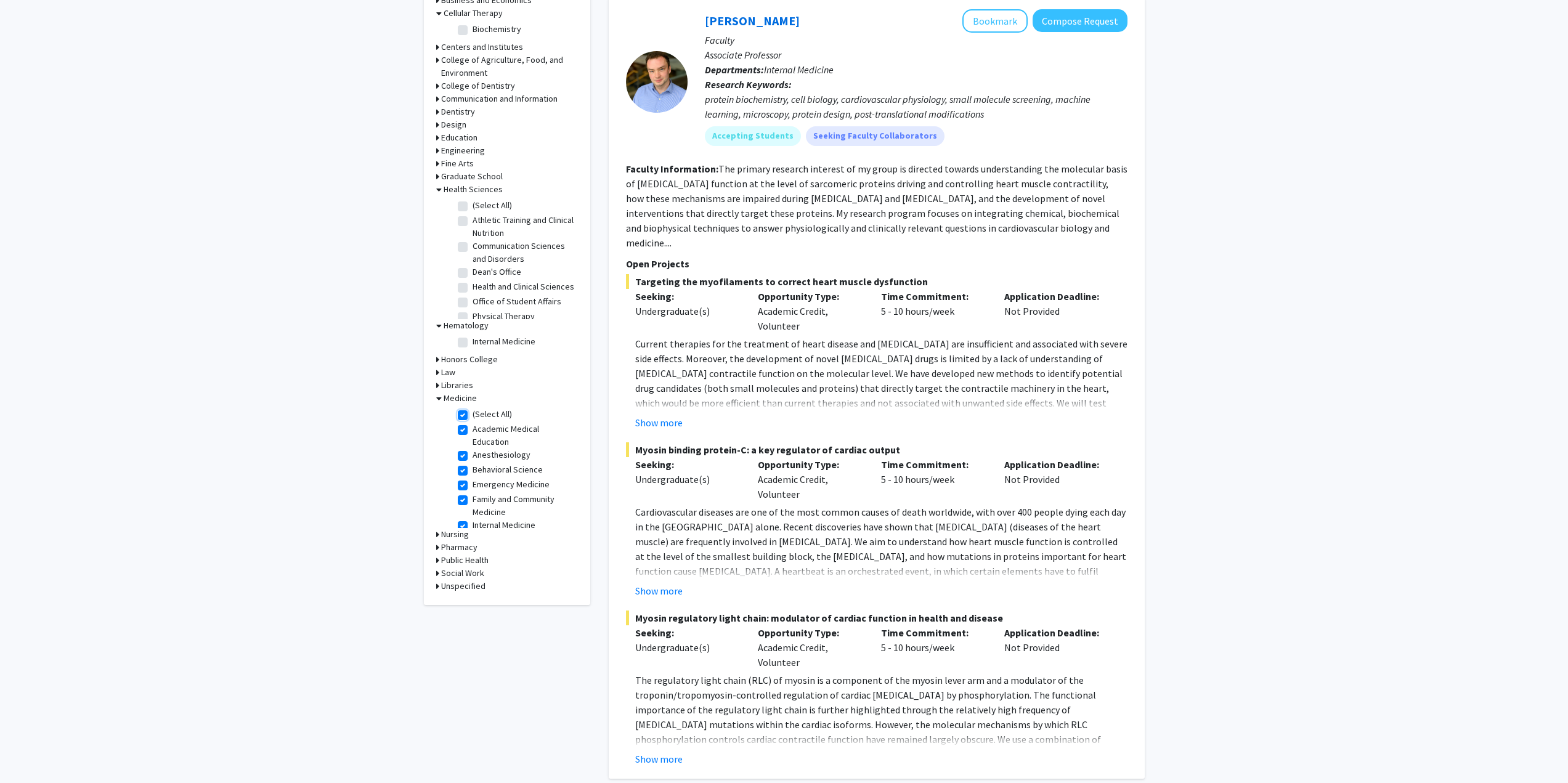
checkbox input "true"
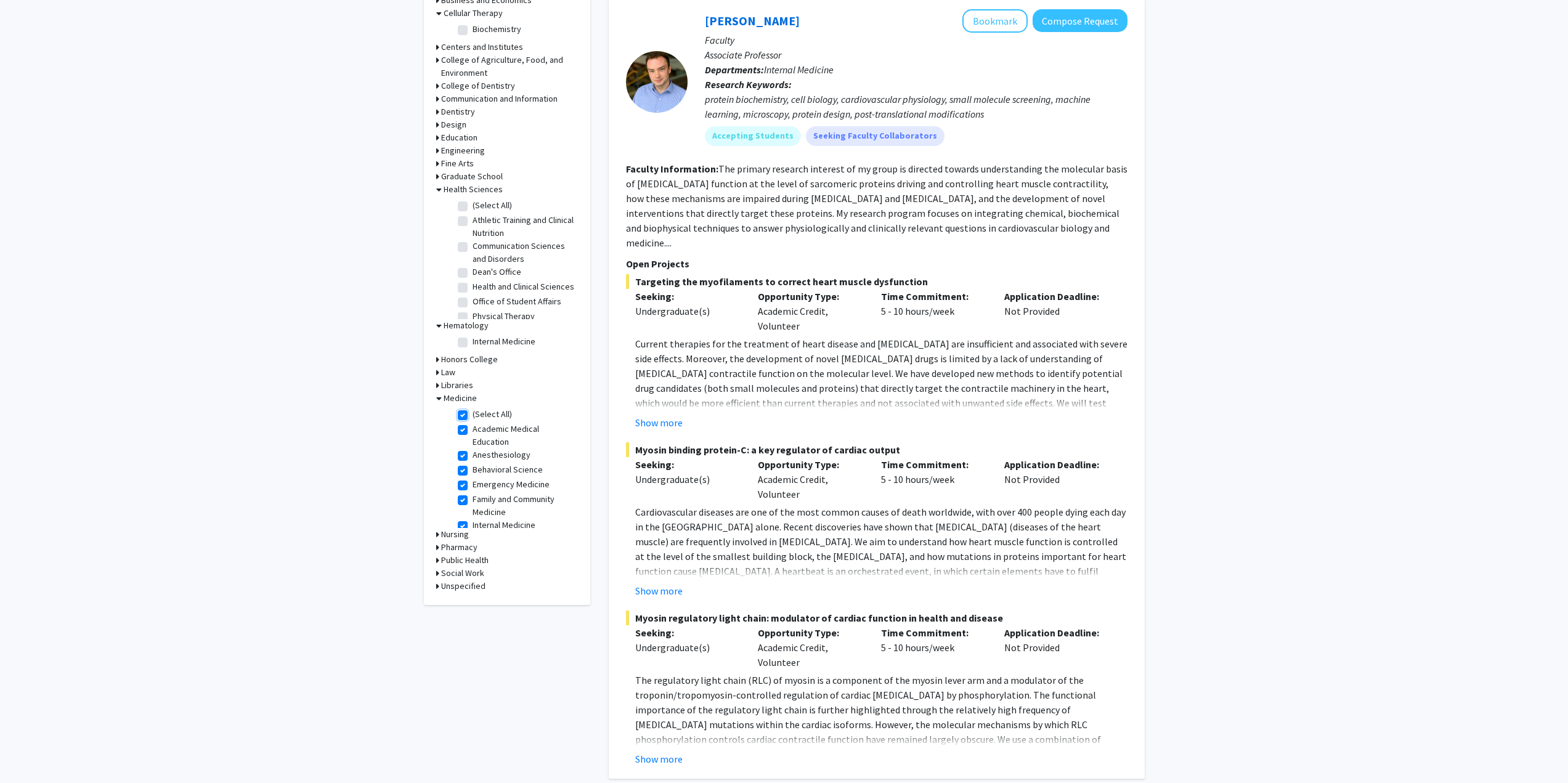
checkbox input "true"
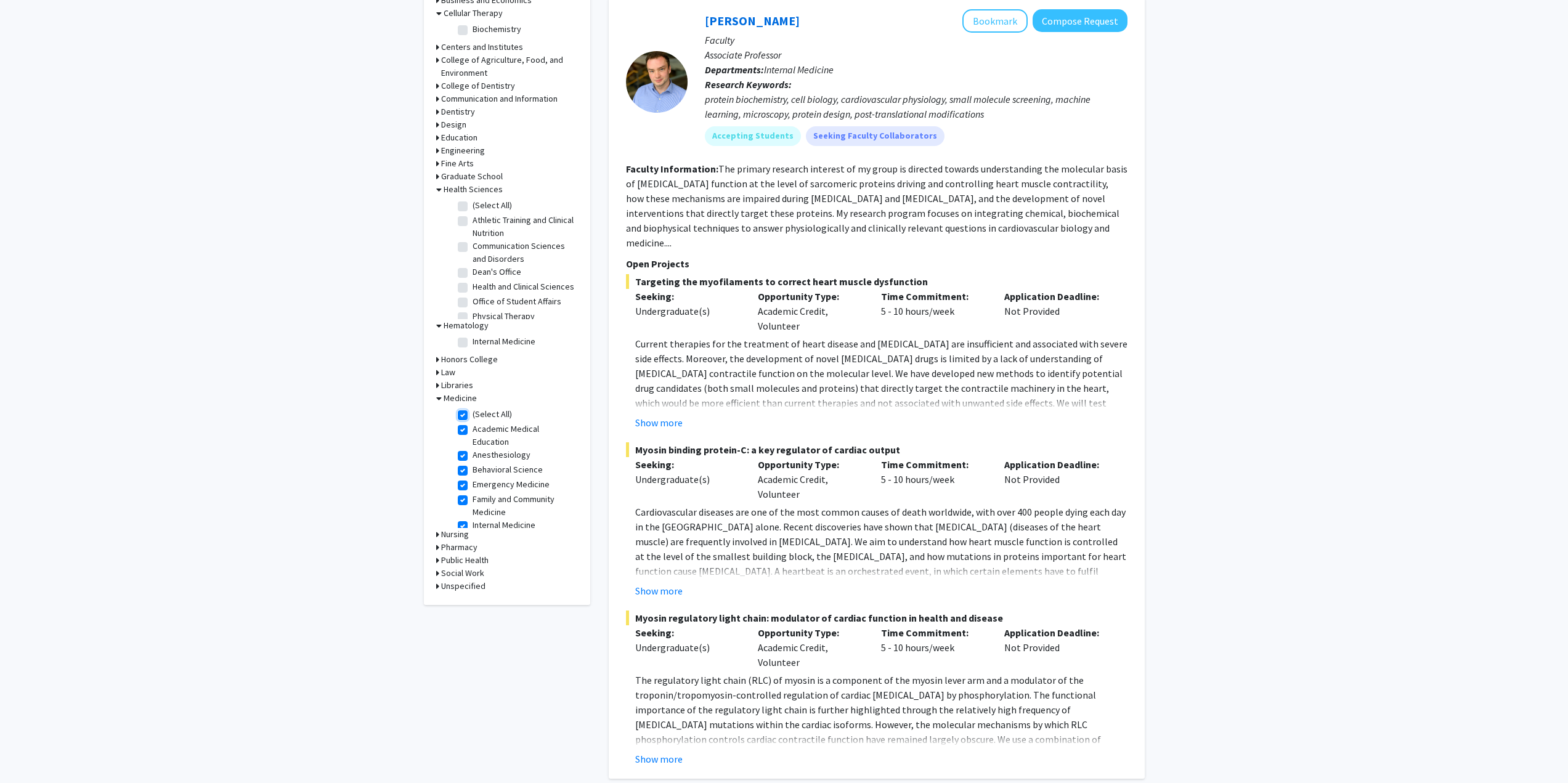
checkbox input "true"
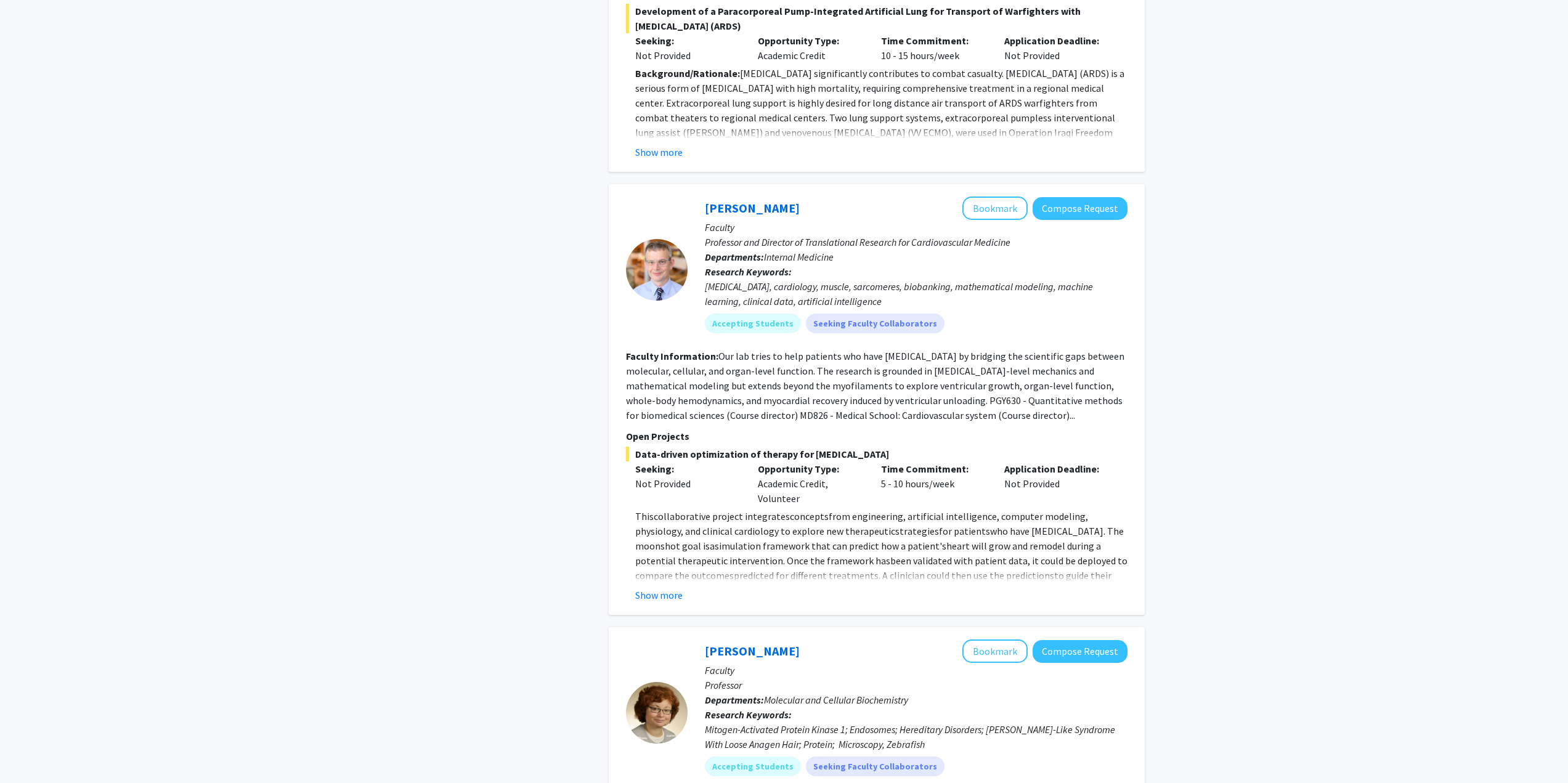
scroll to position [1233, 0]
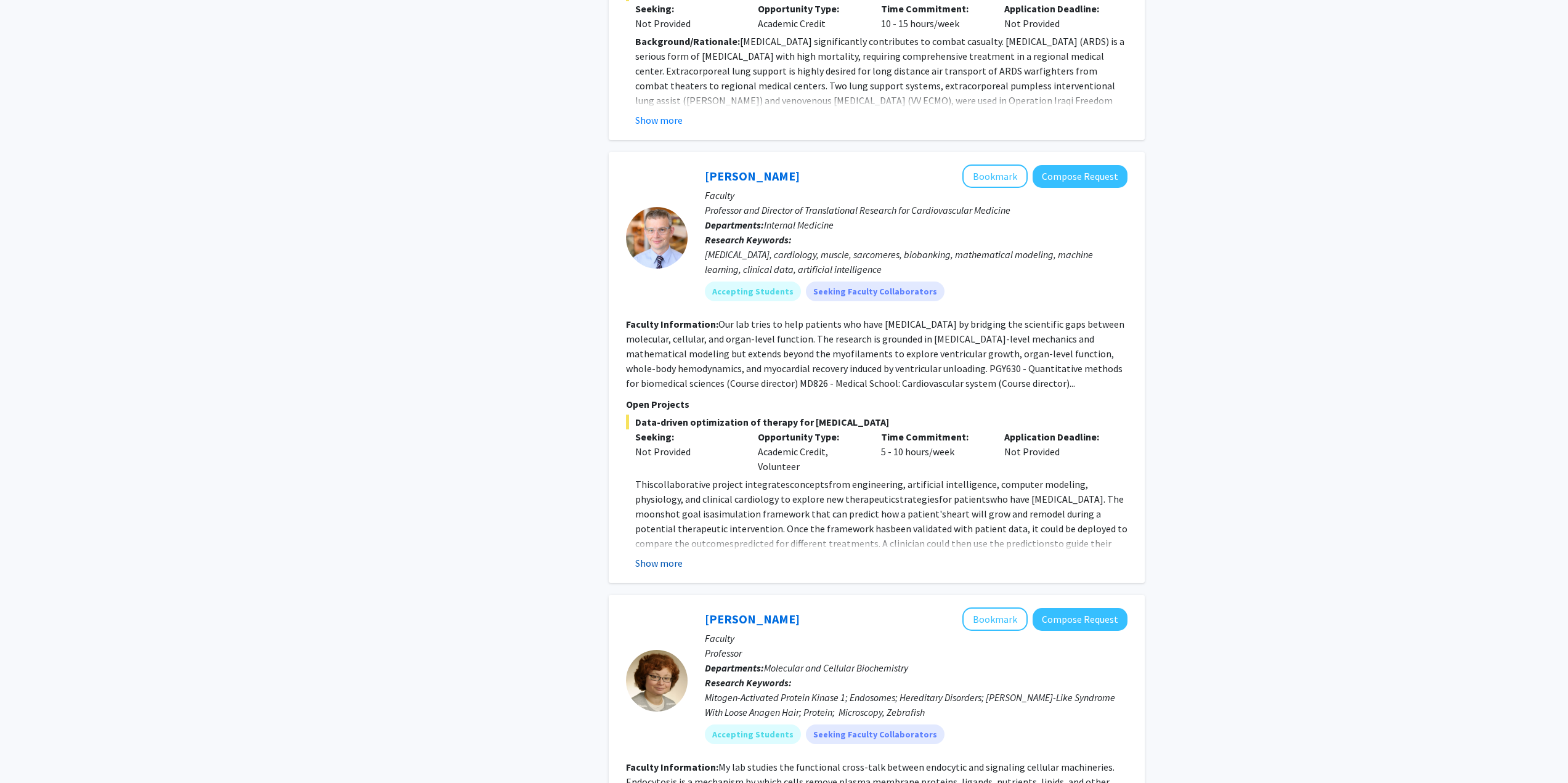
click at [673, 559] on button "Show more" at bounding box center [659, 563] width 48 height 15
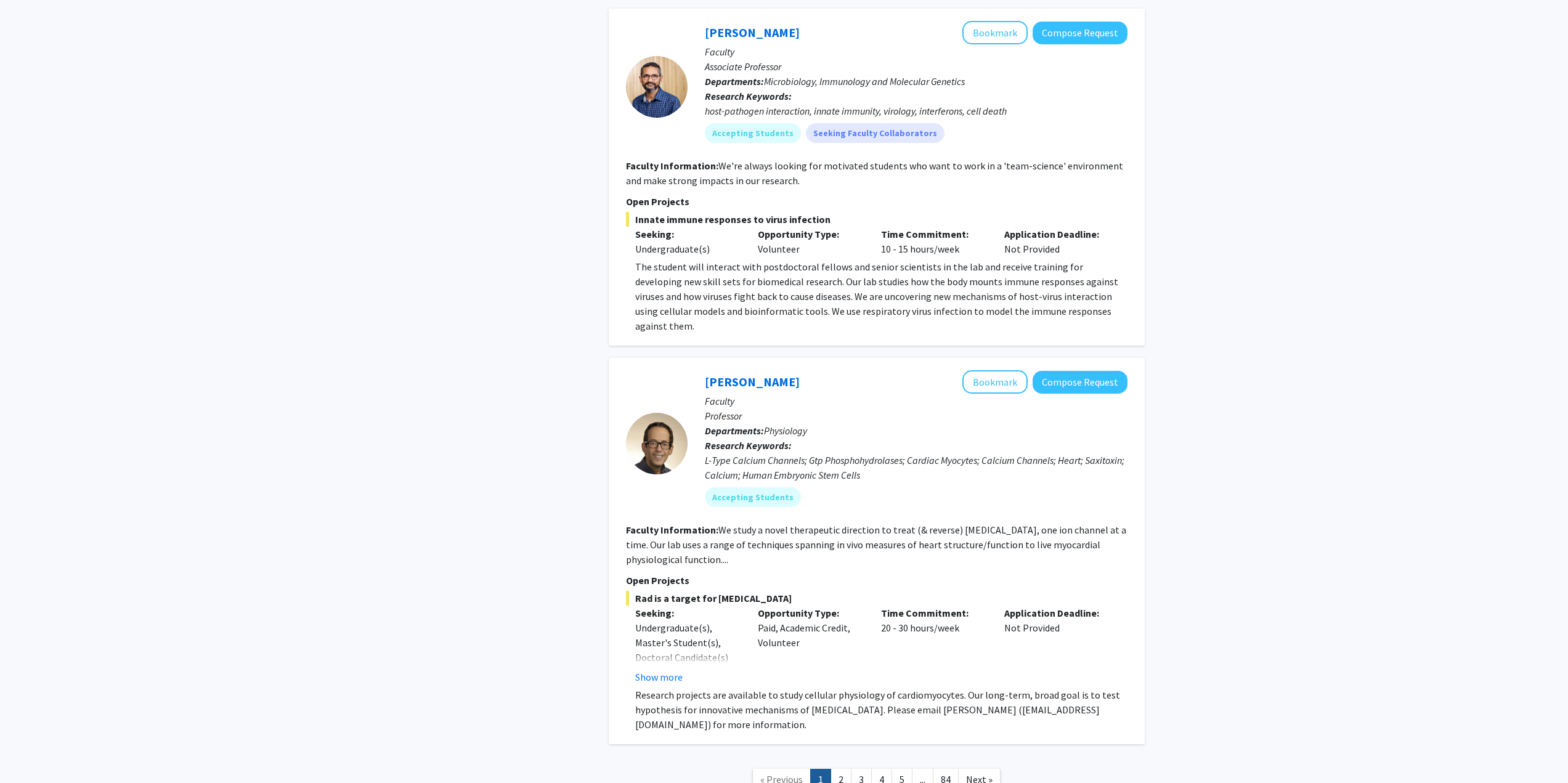
scroll to position [4318, 0]
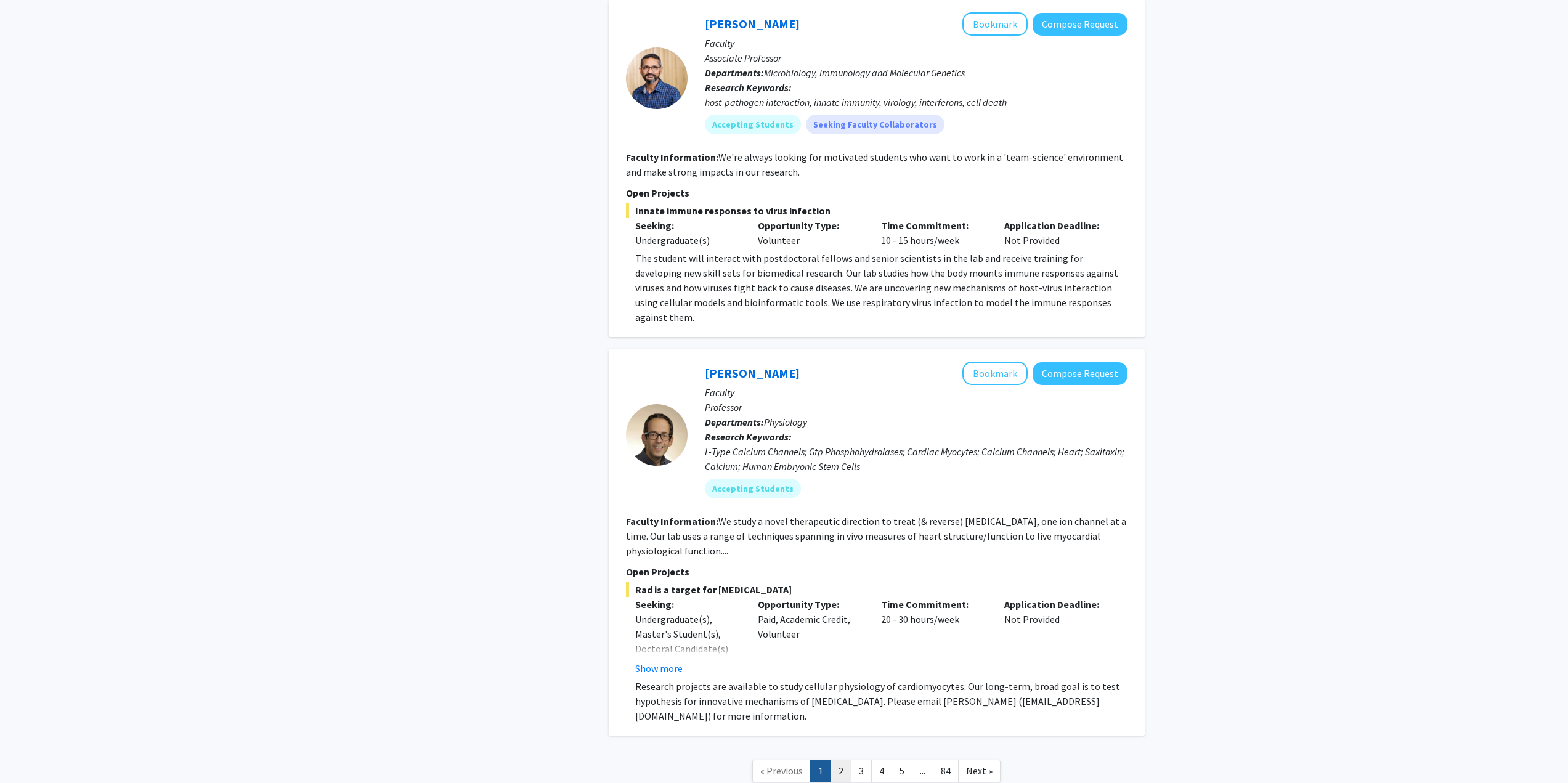
click at [839, 761] on link "2" at bounding box center [840, 771] width 20 height 21
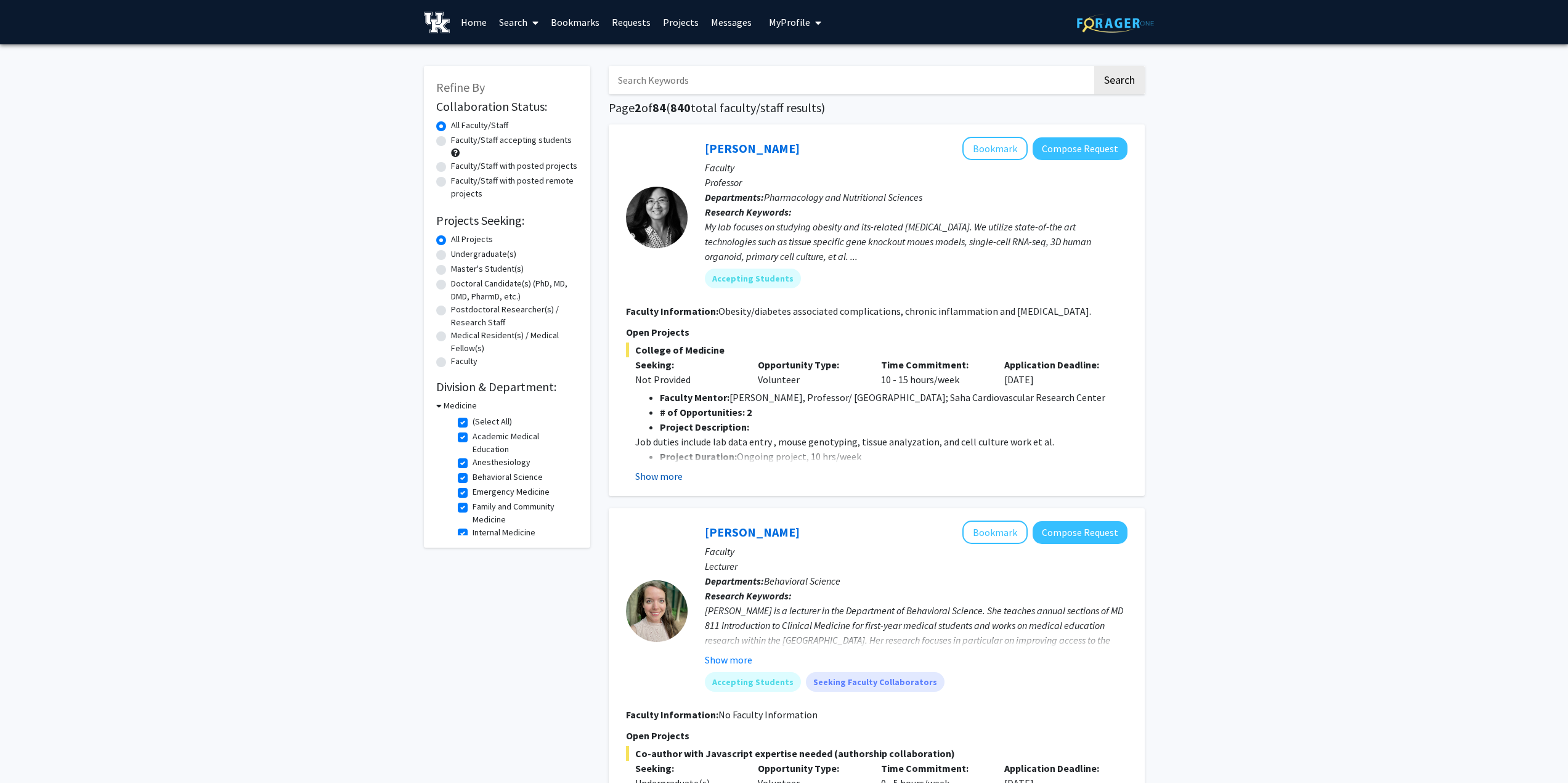
click at [661, 474] on button "Show more" at bounding box center [659, 476] width 48 height 15
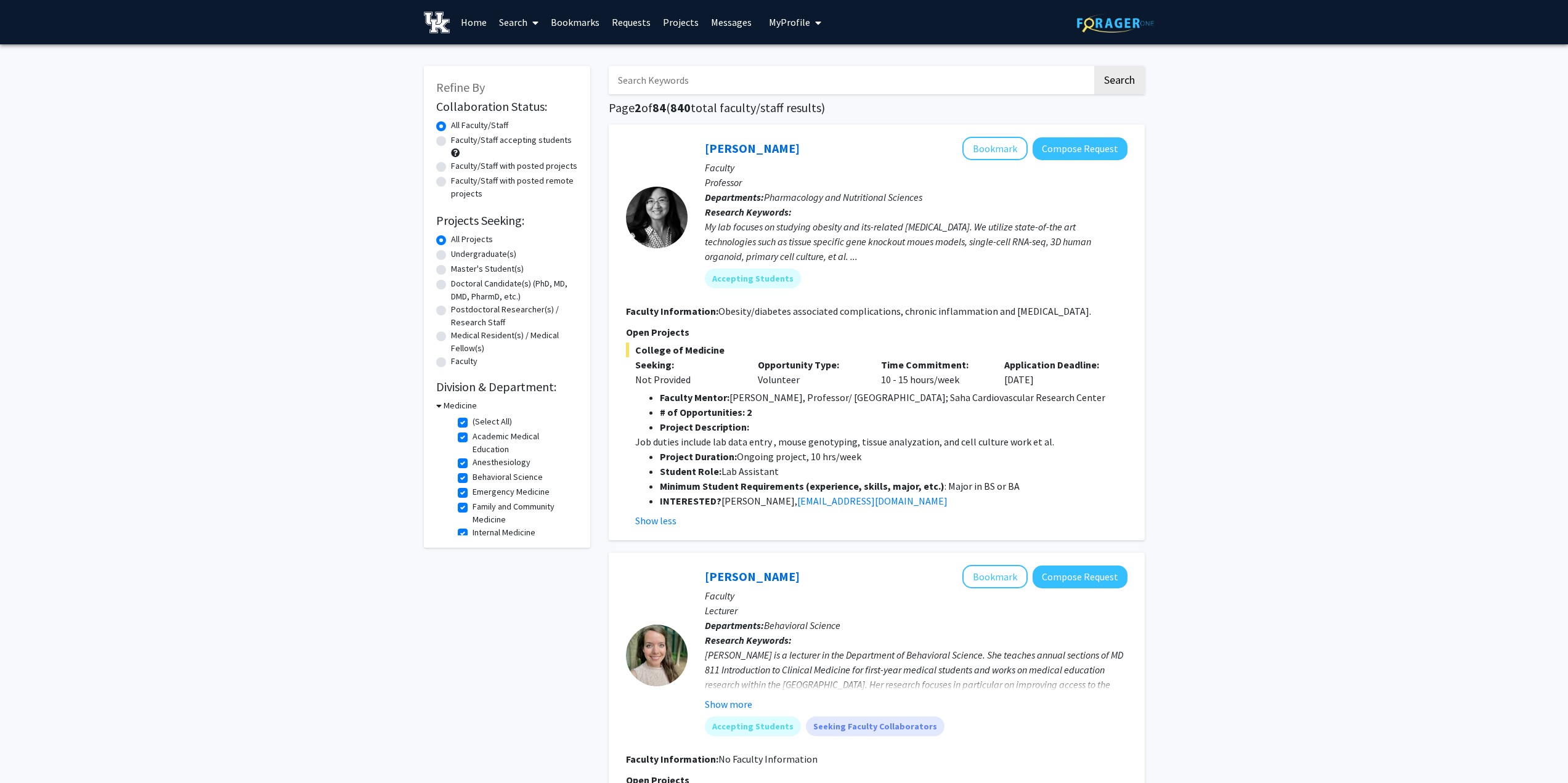
click at [447, 255] on div "Undergraduate(s)" at bounding box center [507, 254] width 141 height 15
click at [451, 255] on label "Undergraduate(s)" at bounding box center [483, 254] width 65 height 13
click at [451, 255] on input "Undergraduate(s)" at bounding box center [455, 252] width 8 height 8
radio input "true"
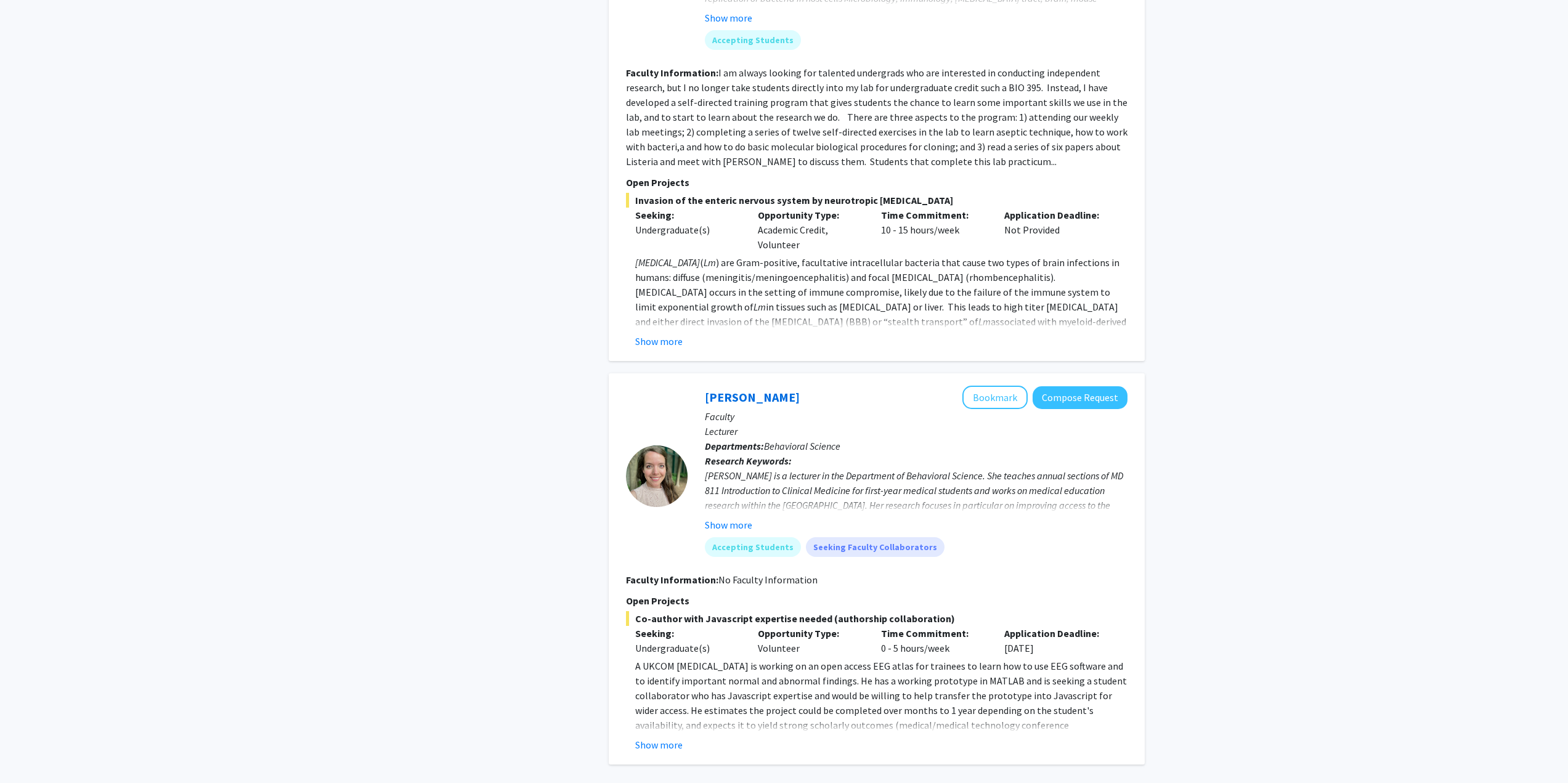
scroll to position [3080, 0]
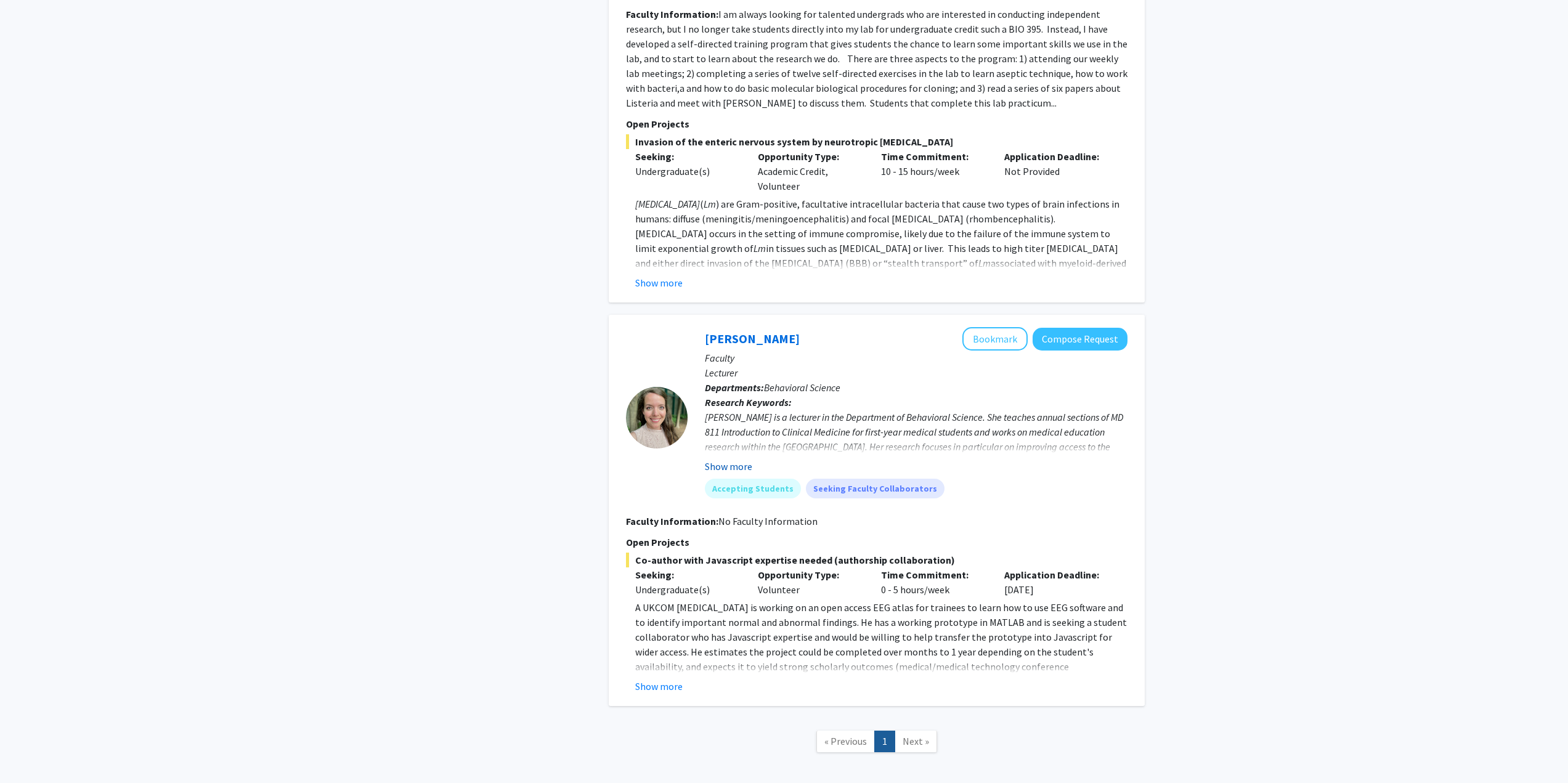
click at [722, 459] on button "Show more" at bounding box center [728, 466] width 48 height 15
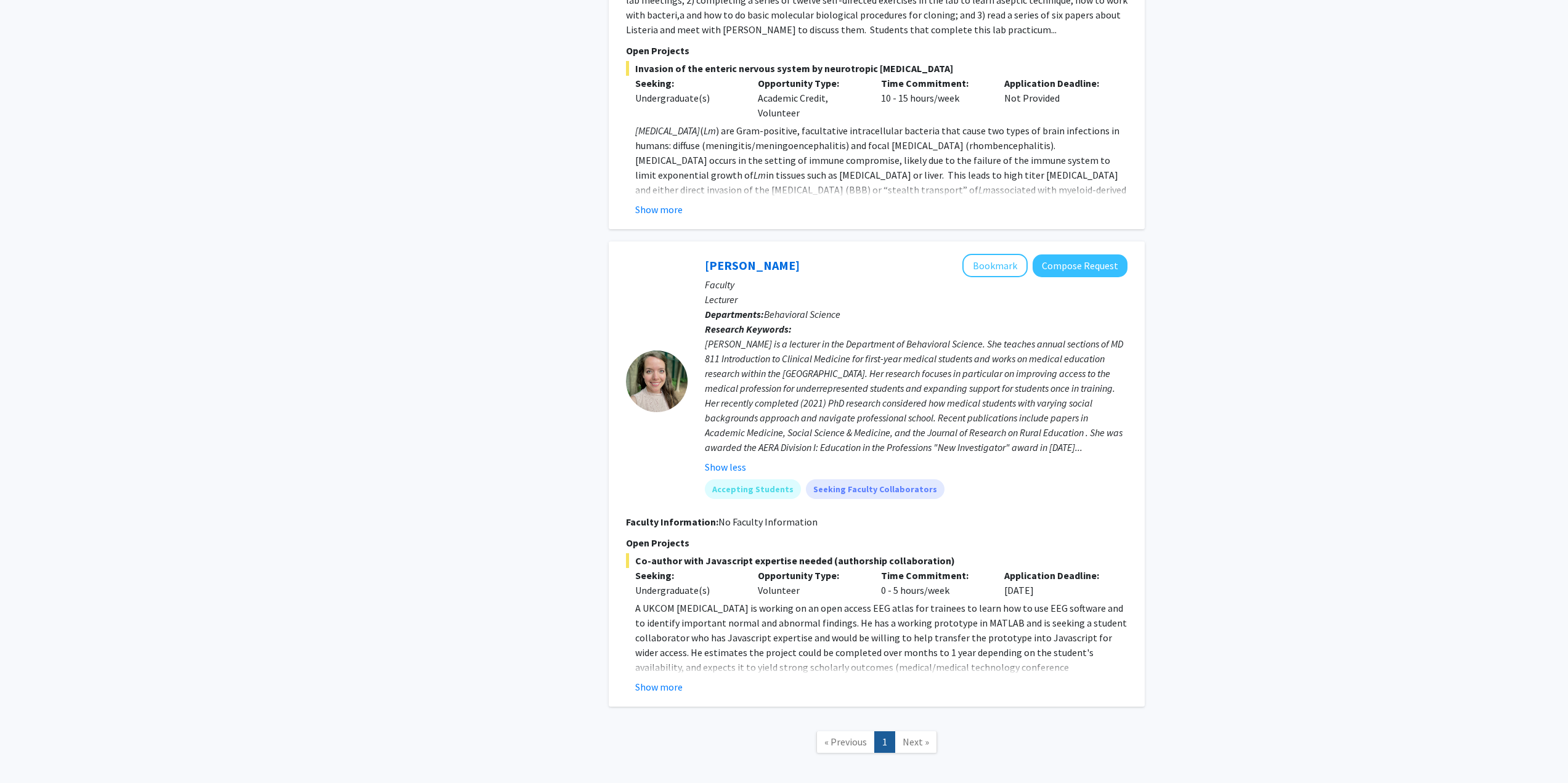
scroll to position [3154, 0]
click at [674, 680] on button "Show more" at bounding box center [659, 686] width 48 height 15
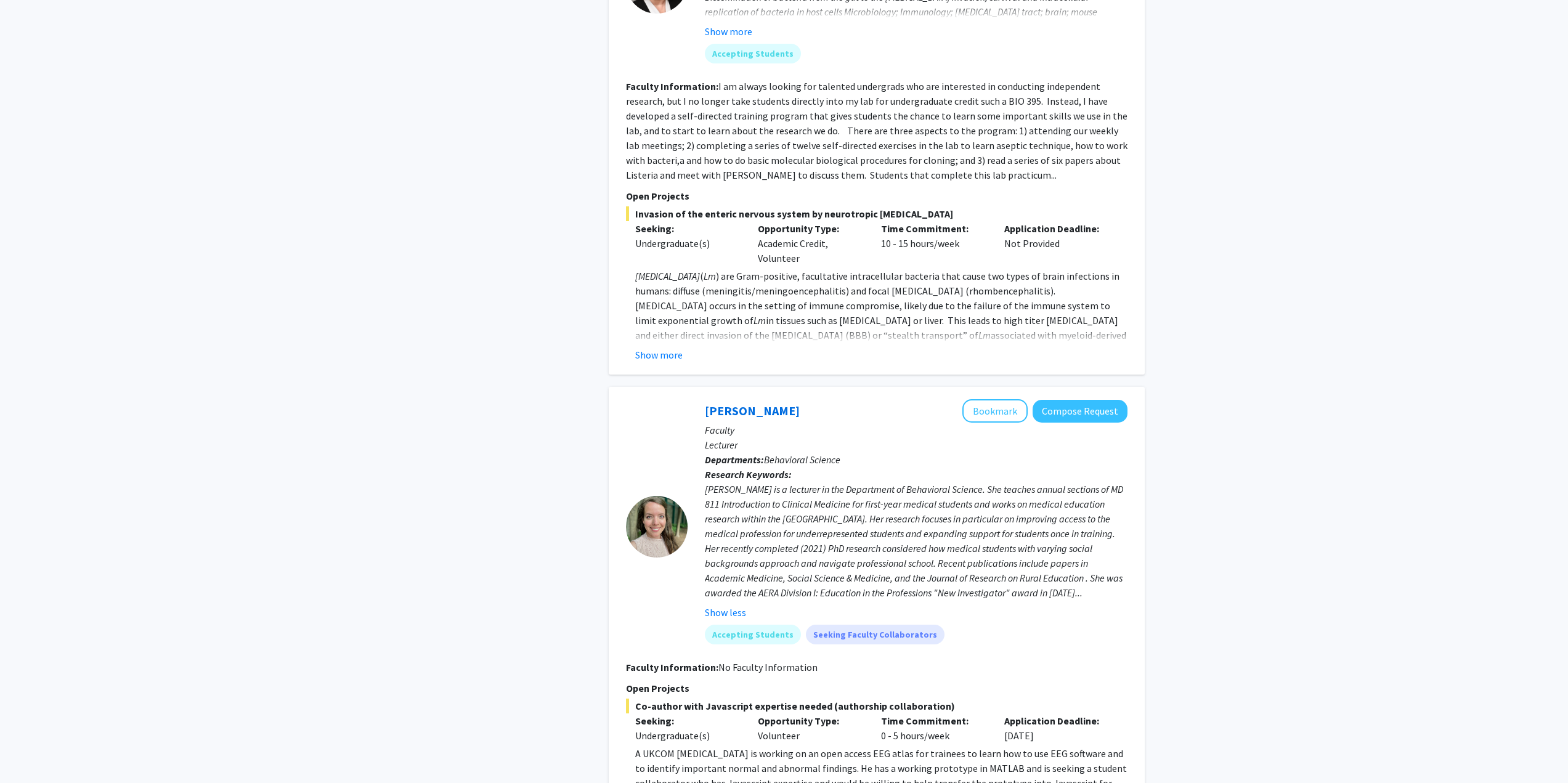
scroll to position [2997, 0]
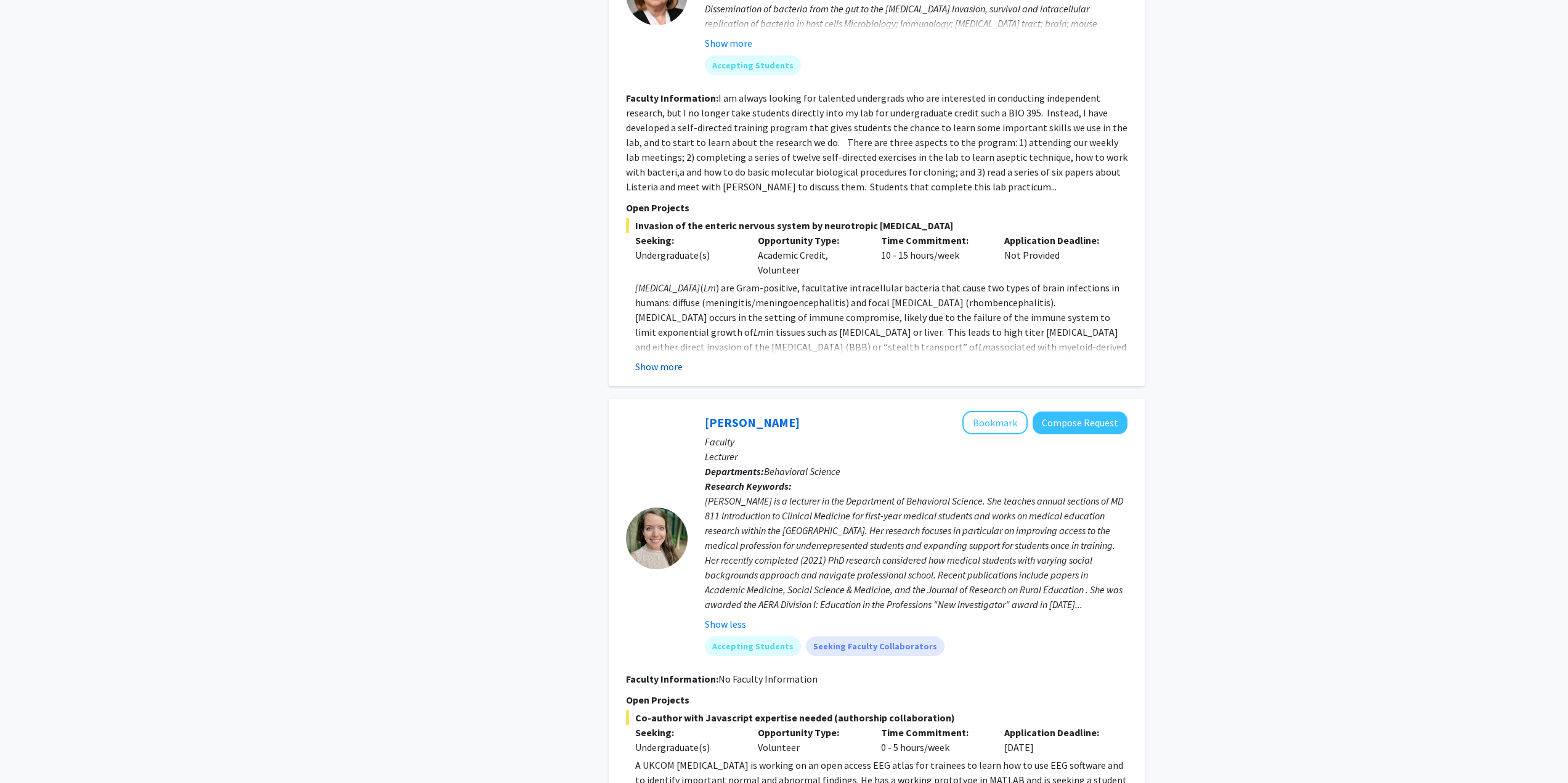
click at [644, 360] on button "Show more" at bounding box center [659, 367] width 48 height 15
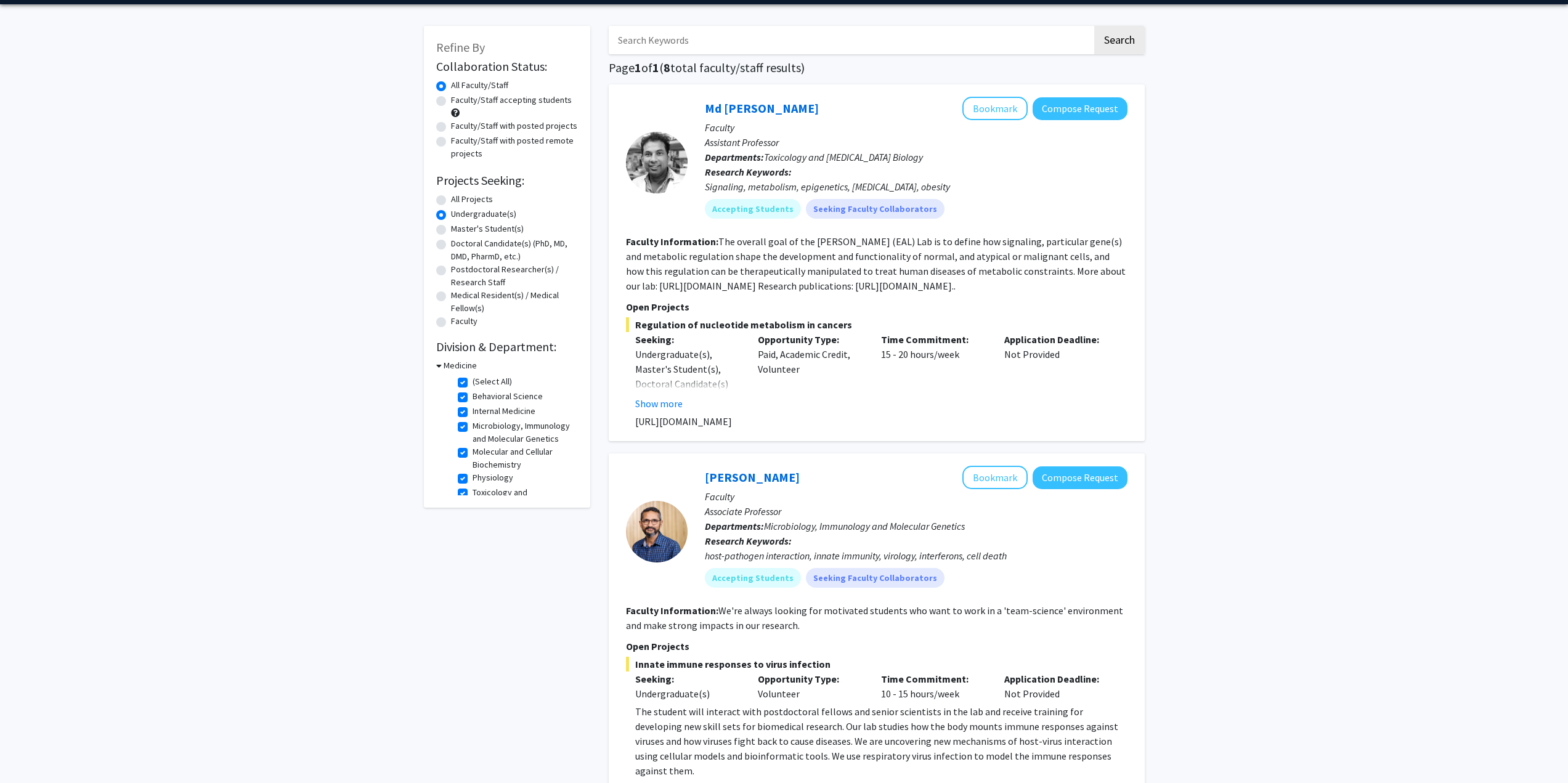
scroll to position [61, 0]
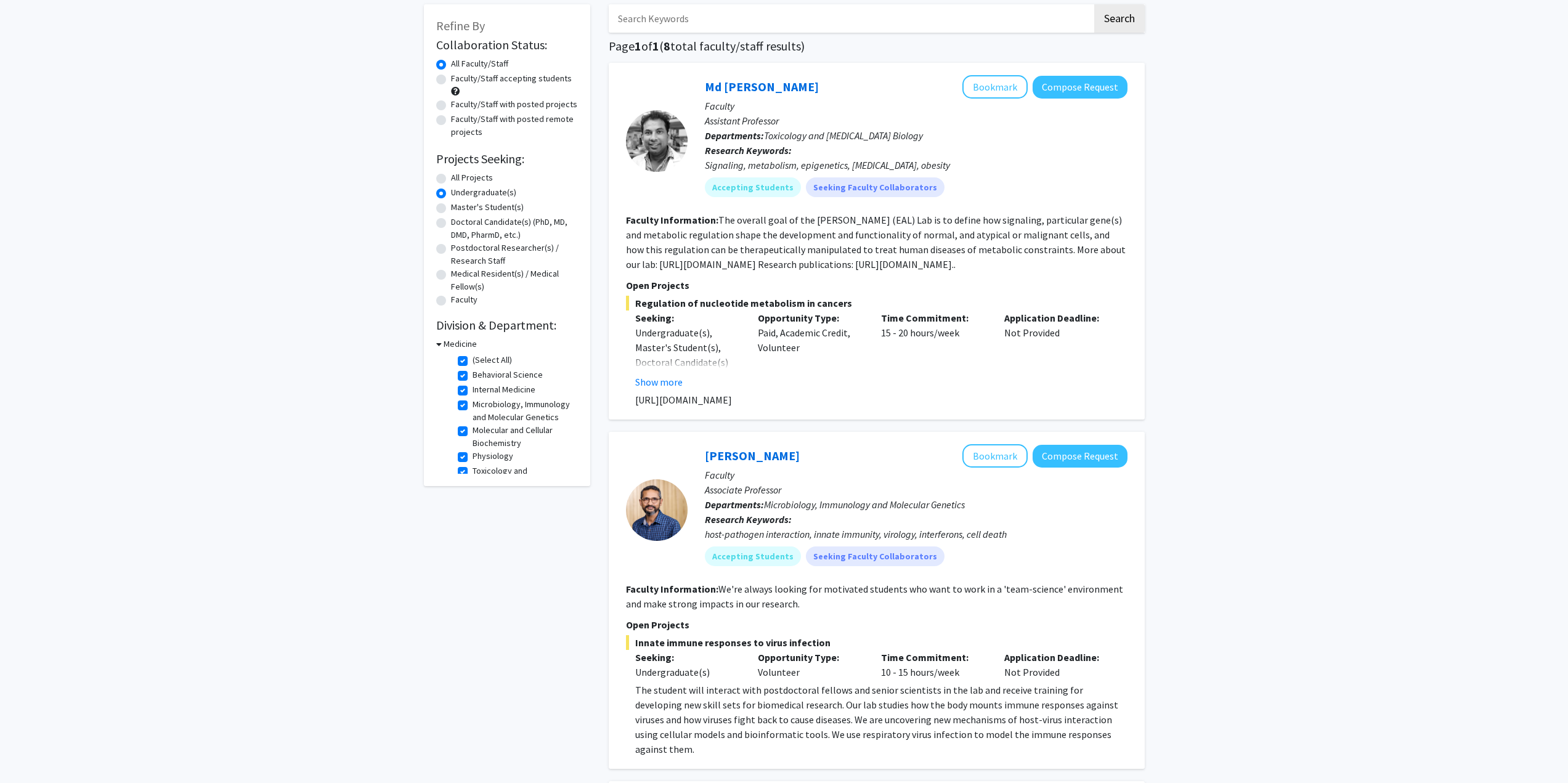
click at [451, 180] on label "All Projects" at bounding box center [472, 177] width 42 height 13
click at [451, 179] on input "All Projects" at bounding box center [455, 176] width 8 height 8
radio input "true"
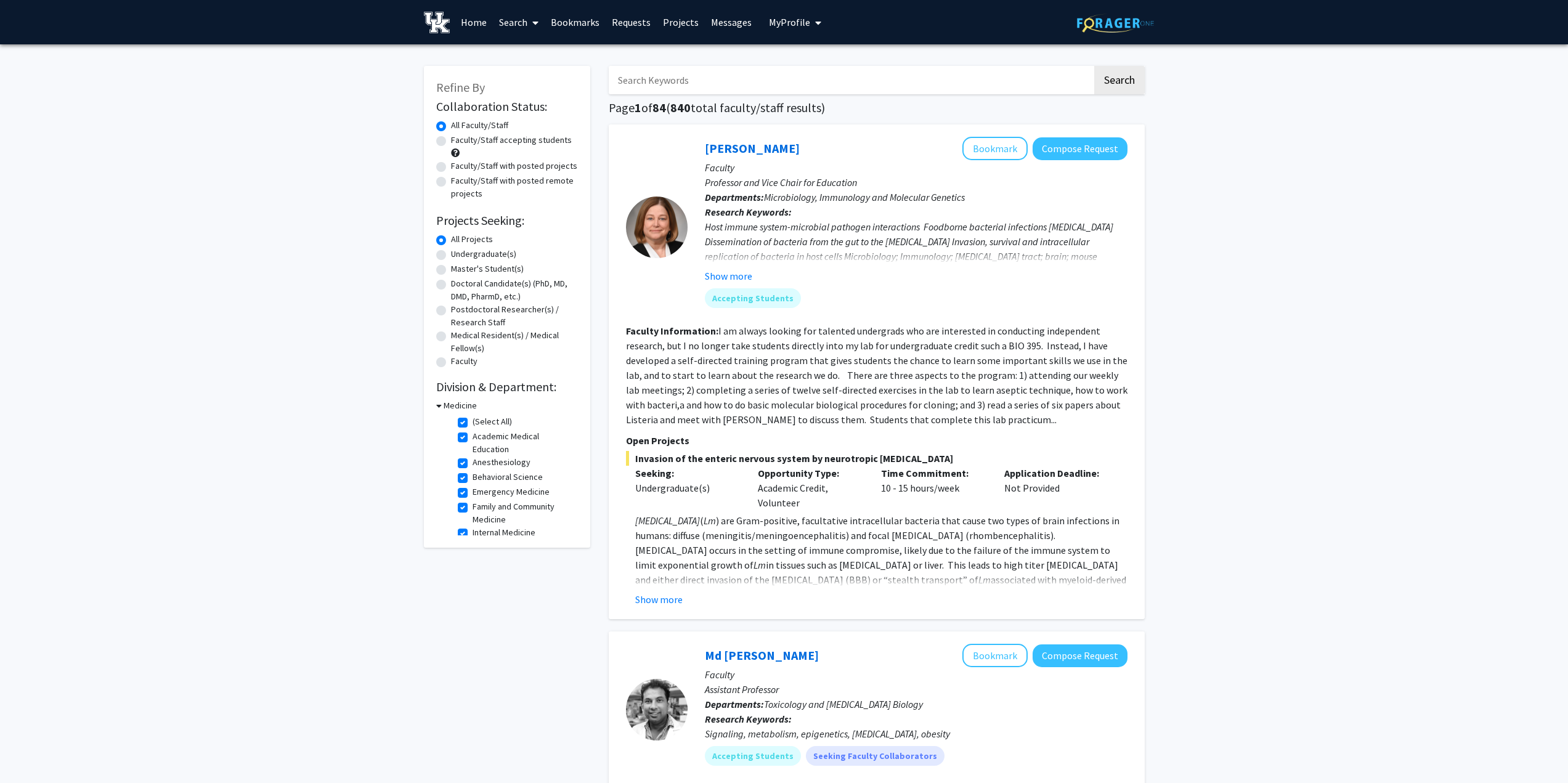
click at [451, 143] on label "Faculty/Staff accepting students" at bounding box center [512, 139] width 121 height 13
click at [451, 141] on input "Faculty/Staff accepting students" at bounding box center [455, 137] width 8 height 8
radio input "true"
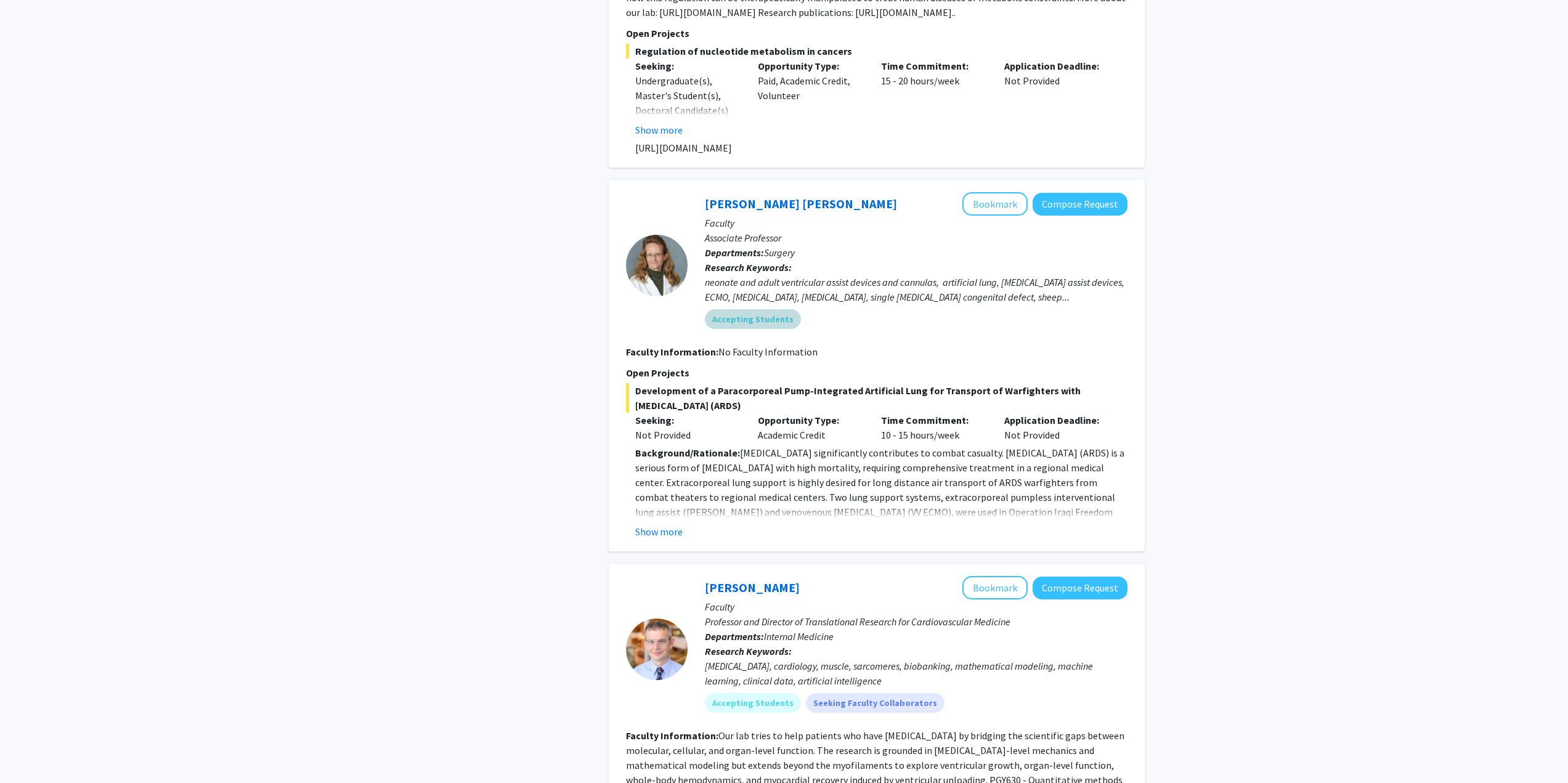
scroll to position [863, 0]
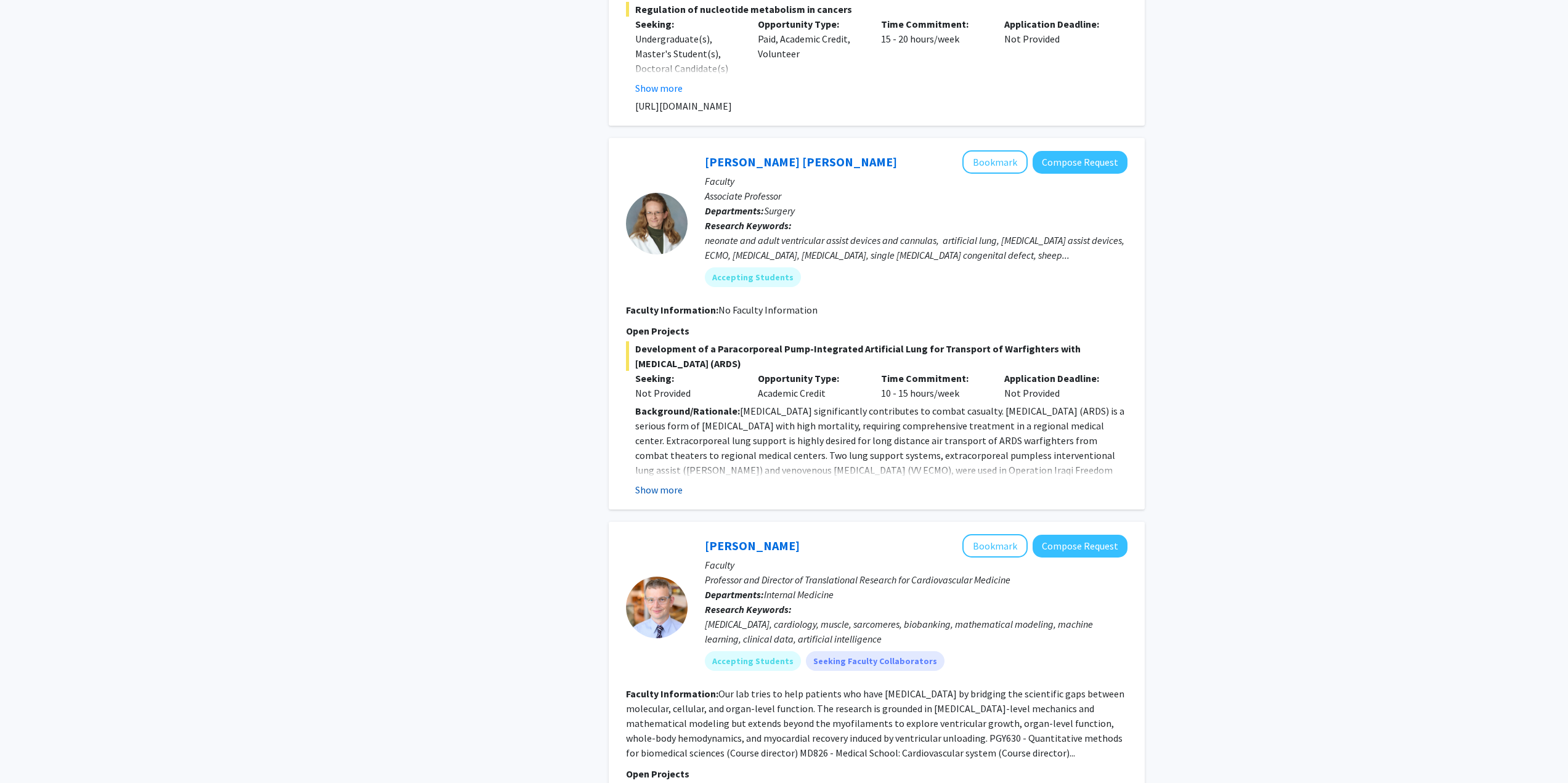
click at [663, 491] on button "Show more" at bounding box center [659, 489] width 48 height 15
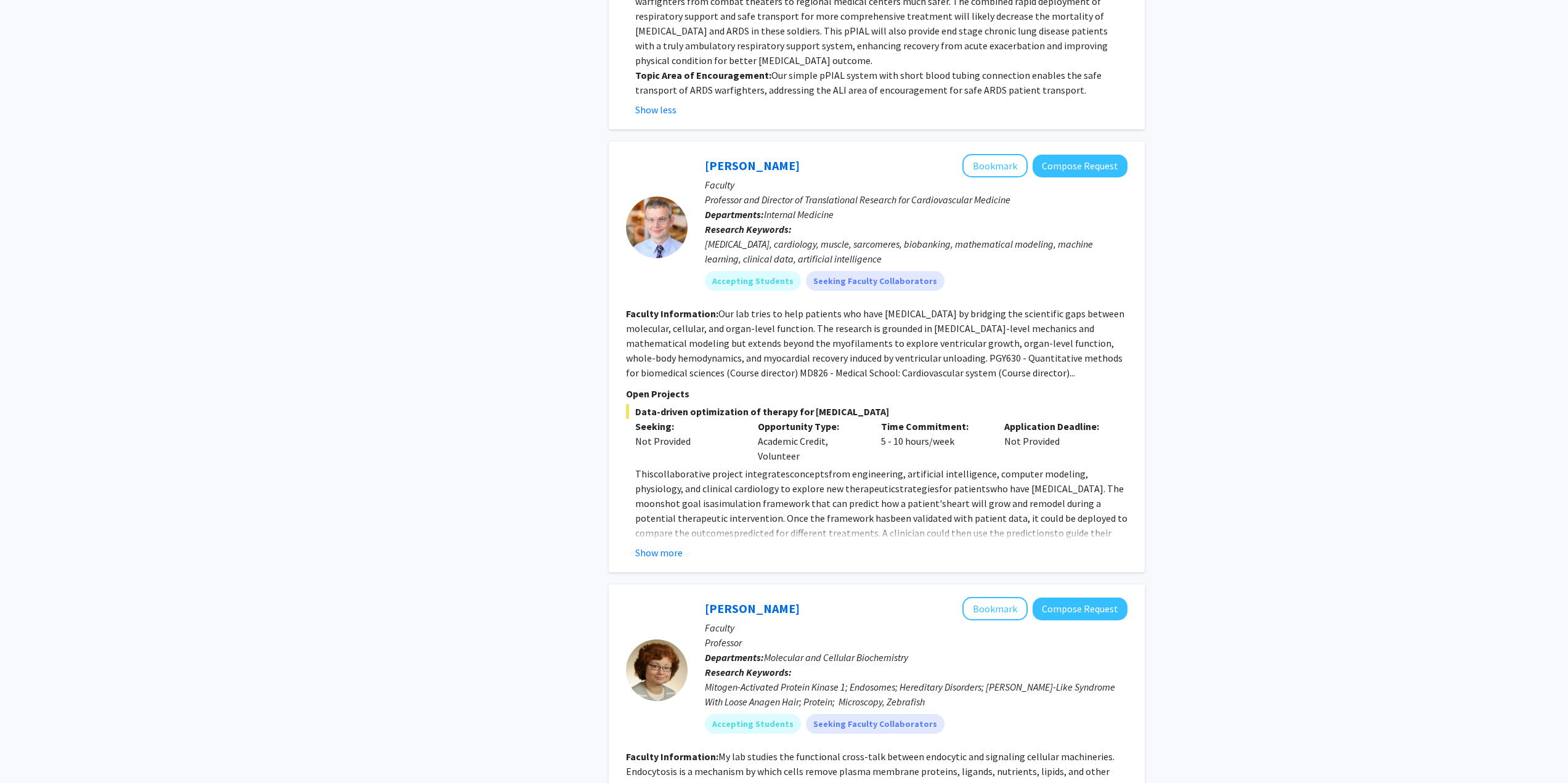
scroll to position [1911, 0]
click at [653, 549] on button "Show more" at bounding box center [659, 551] width 48 height 15
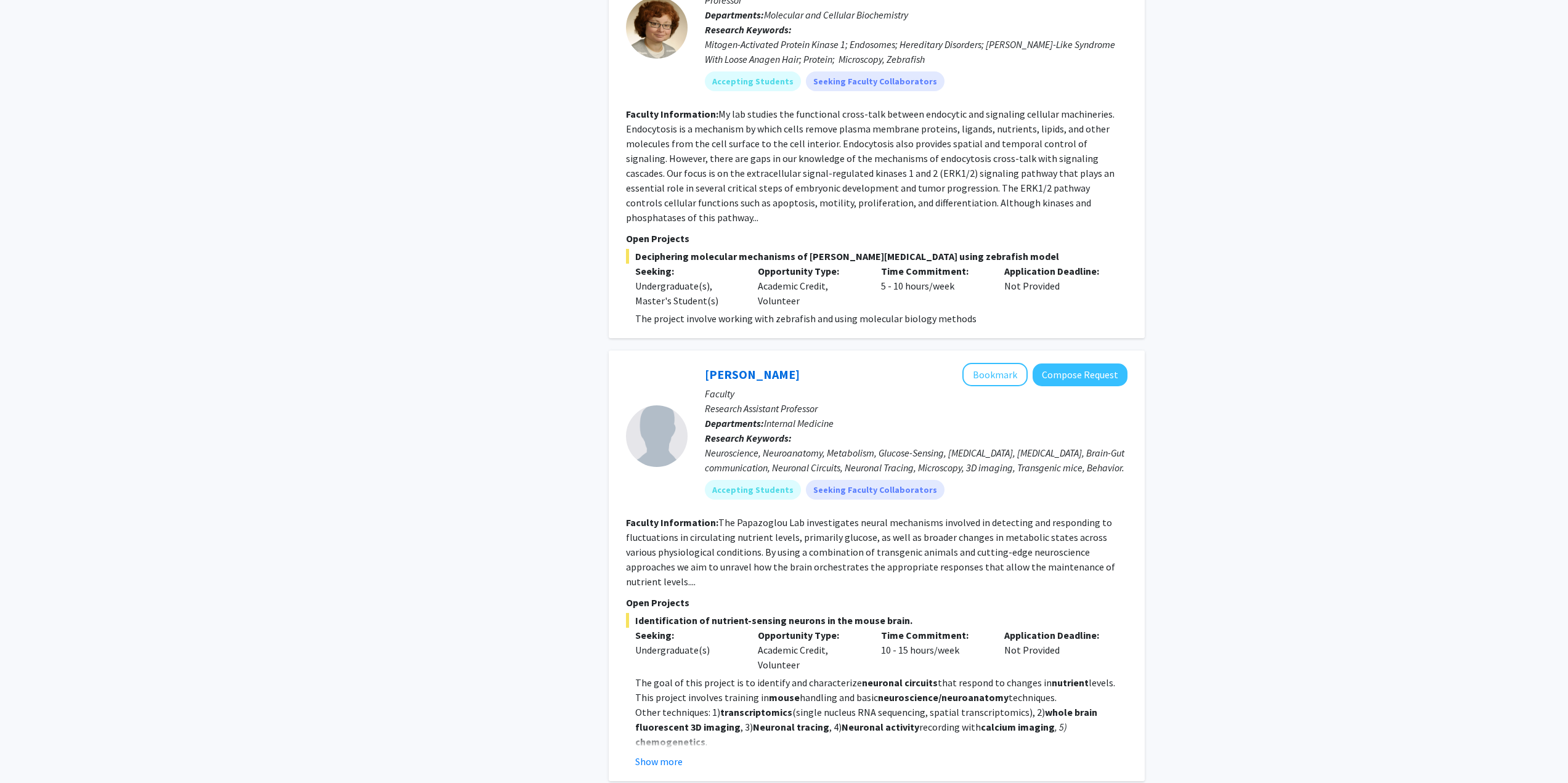
scroll to position [3021, 0]
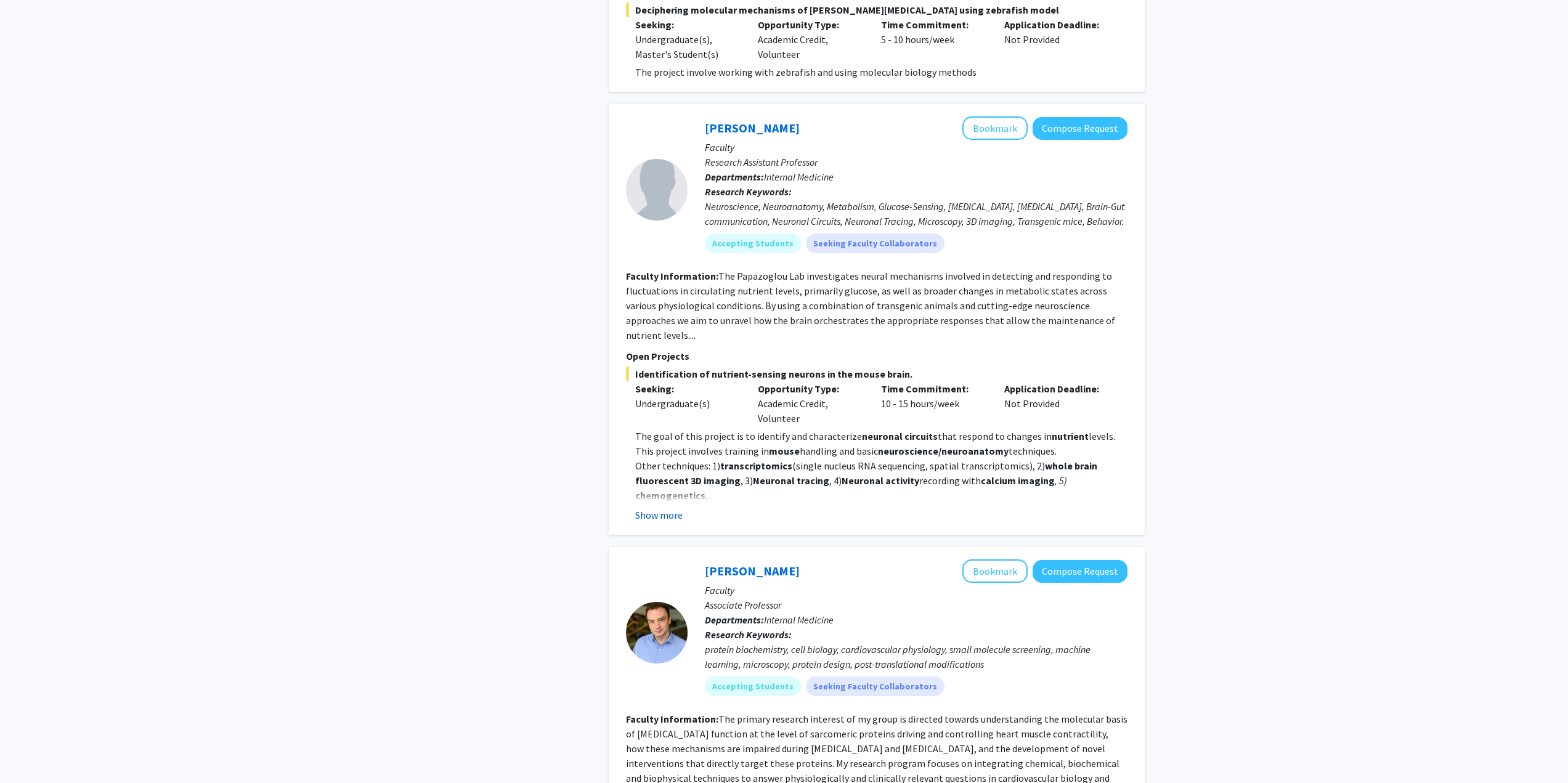
click at [652, 508] on button "Show more" at bounding box center [659, 515] width 48 height 15
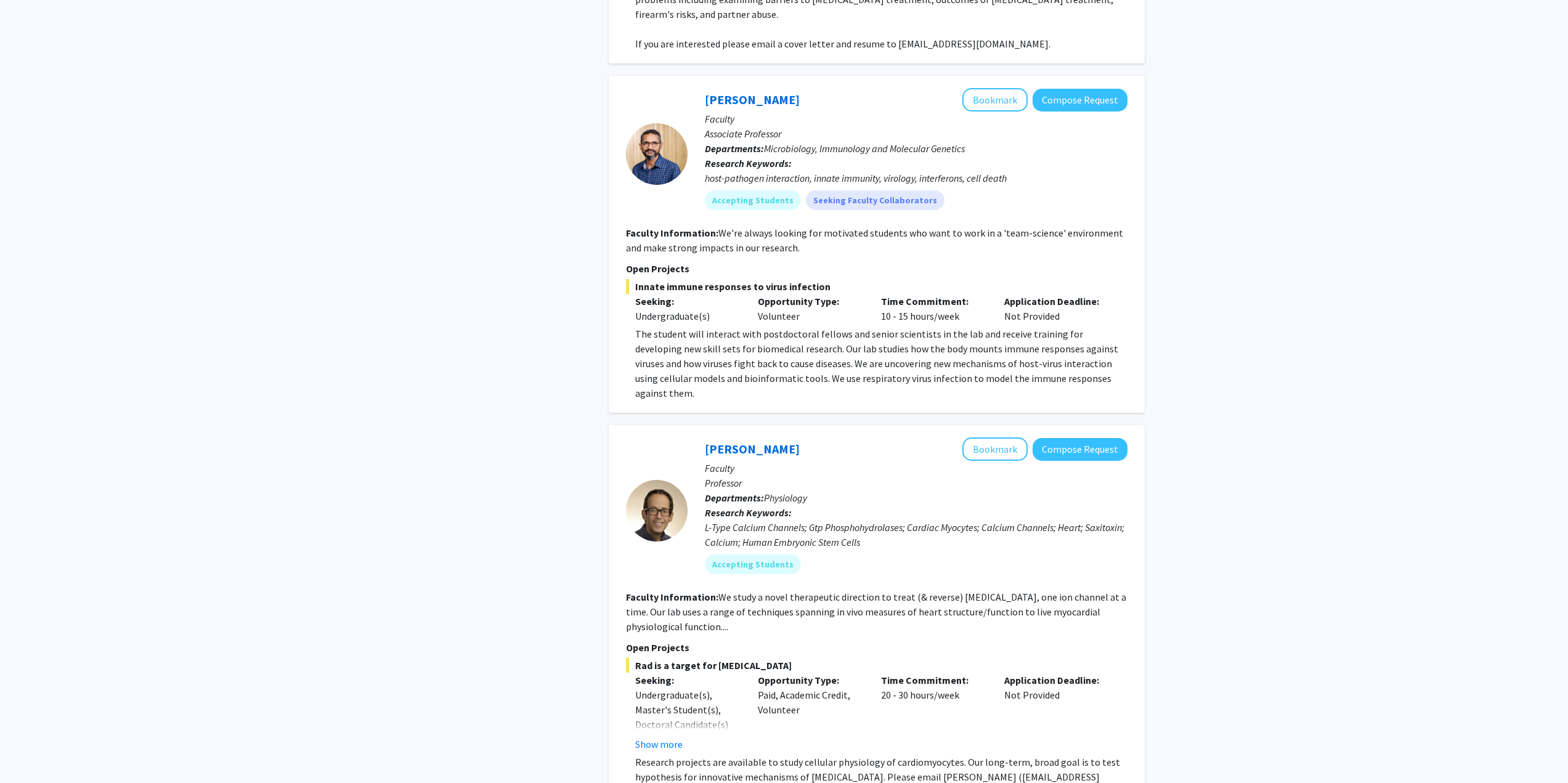
scroll to position [4996, 0]
